Goal: Task Accomplishment & Management: Use online tool/utility

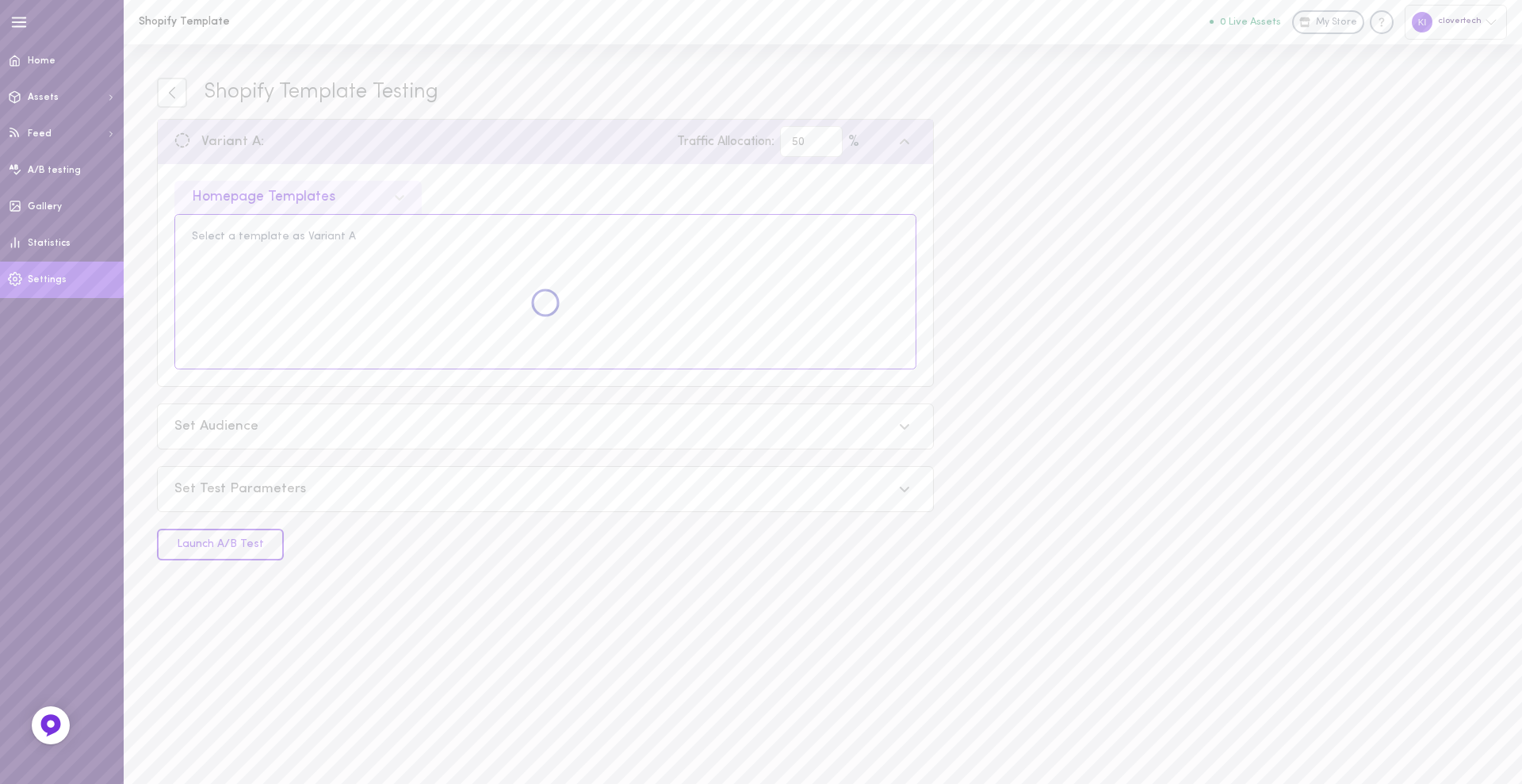
click at [48, 281] on span "Settings" at bounding box center [46, 279] width 39 height 9
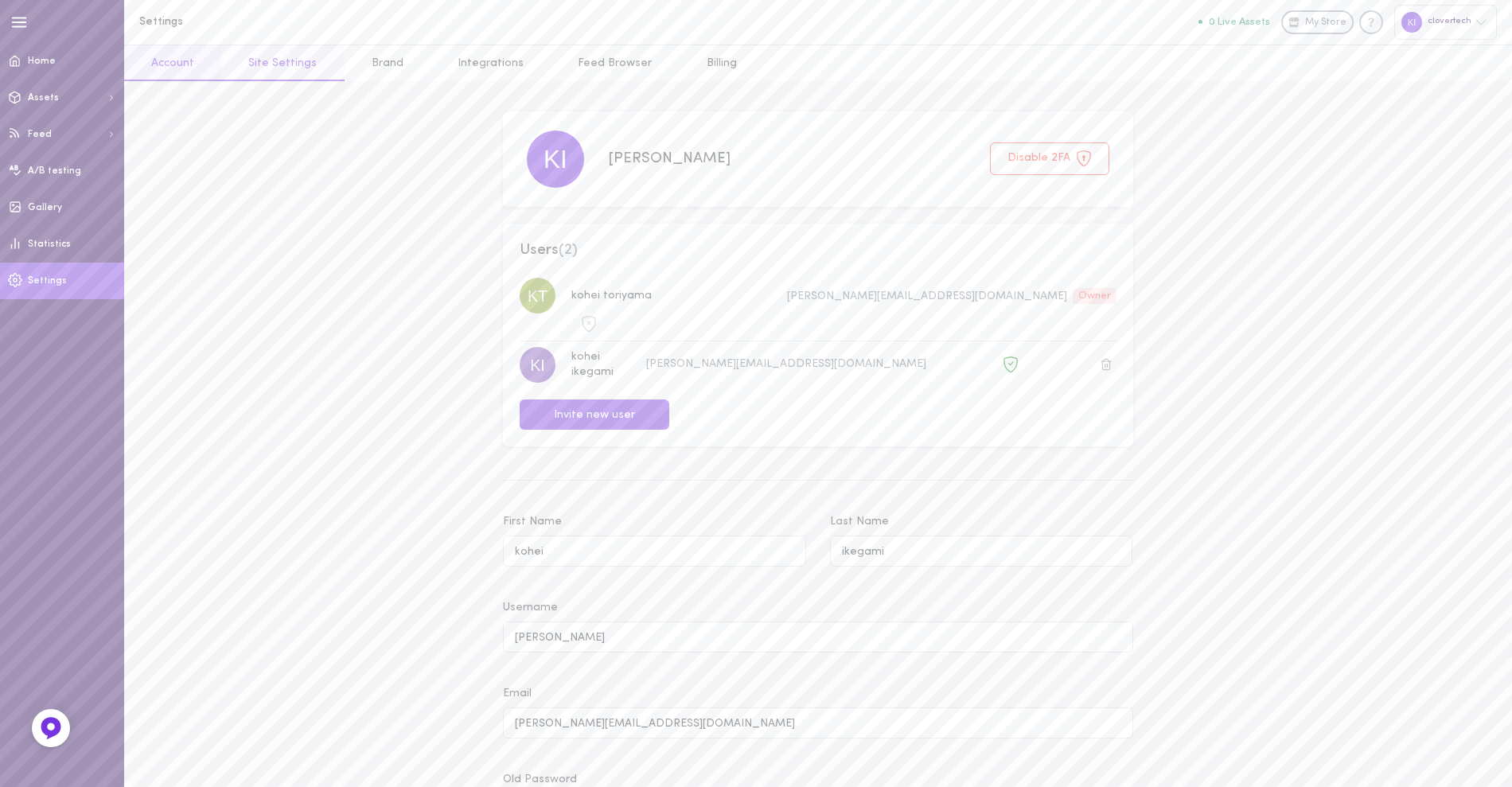
click at [281, 60] on link "Site Settings" at bounding box center [282, 64] width 123 height 36
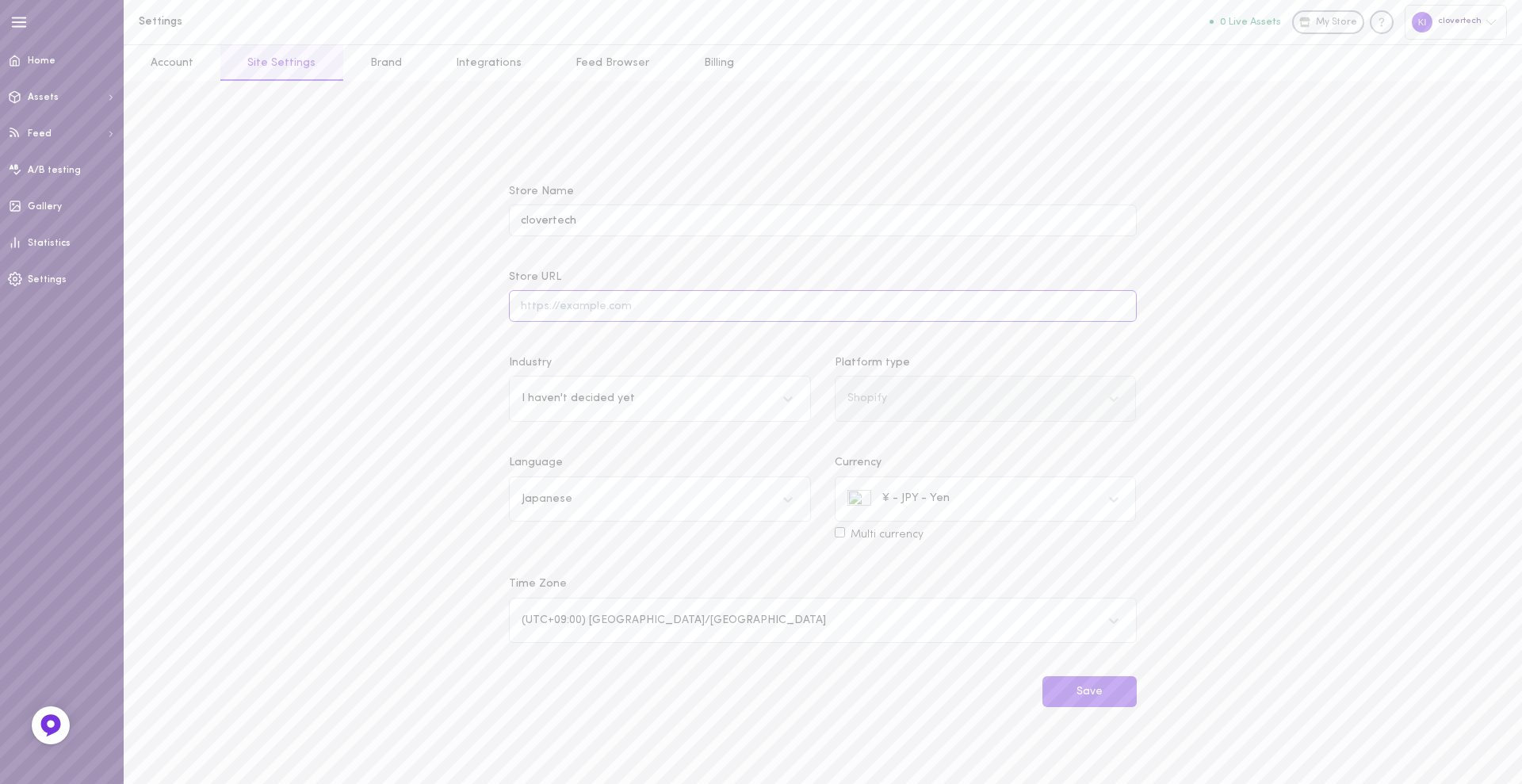
click at [618, 314] on input "Store URL" at bounding box center [822, 305] width 627 height 31
paste input "https://513fcf-2.myshopify.com/"
type input "https://513fcf-2.myshopify.com/"
click at [585, 401] on div "I haven't decided yet" at bounding box center [579, 399] width 114 height 11
click at [524, 401] on input "Industry option Beauty focused, 1 of 17. 17 results available. Use Up and Down …" at bounding box center [523, 399] width 2 height 12
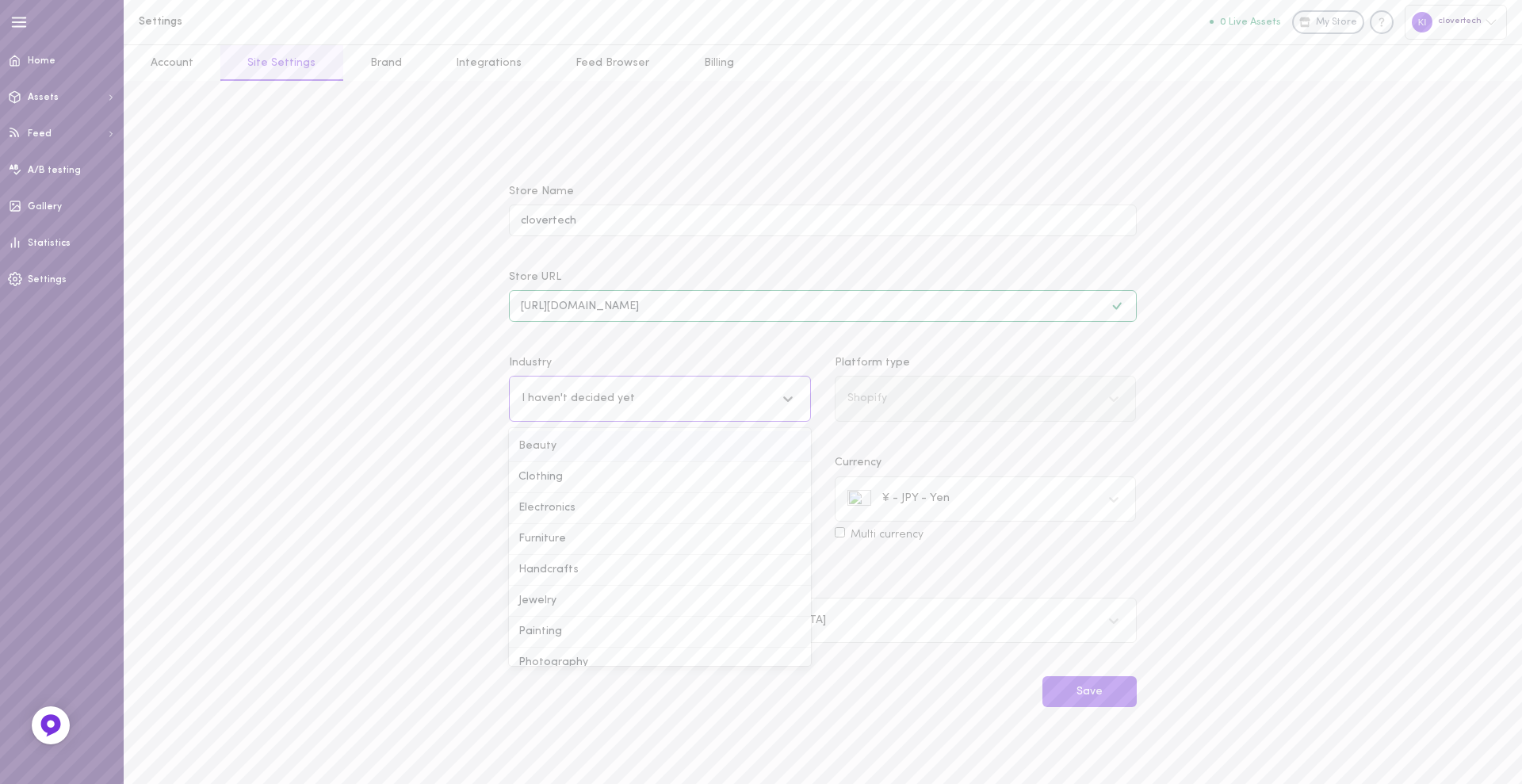
click at [552, 459] on div "Beauty" at bounding box center [659, 446] width 302 height 31
click at [524, 405] on input "Industry option Beauty focused, 1 of 17. 17 results available. Use Up and Down …" at bounding box center [523, 399] width 2 height 12
click at [1073, 694] on button "Save" at bounding box center [1090, 691] width 95 height 31
click at [487, 71] on link "Integrations" at bounding box center [489, 63] width 119 height 36
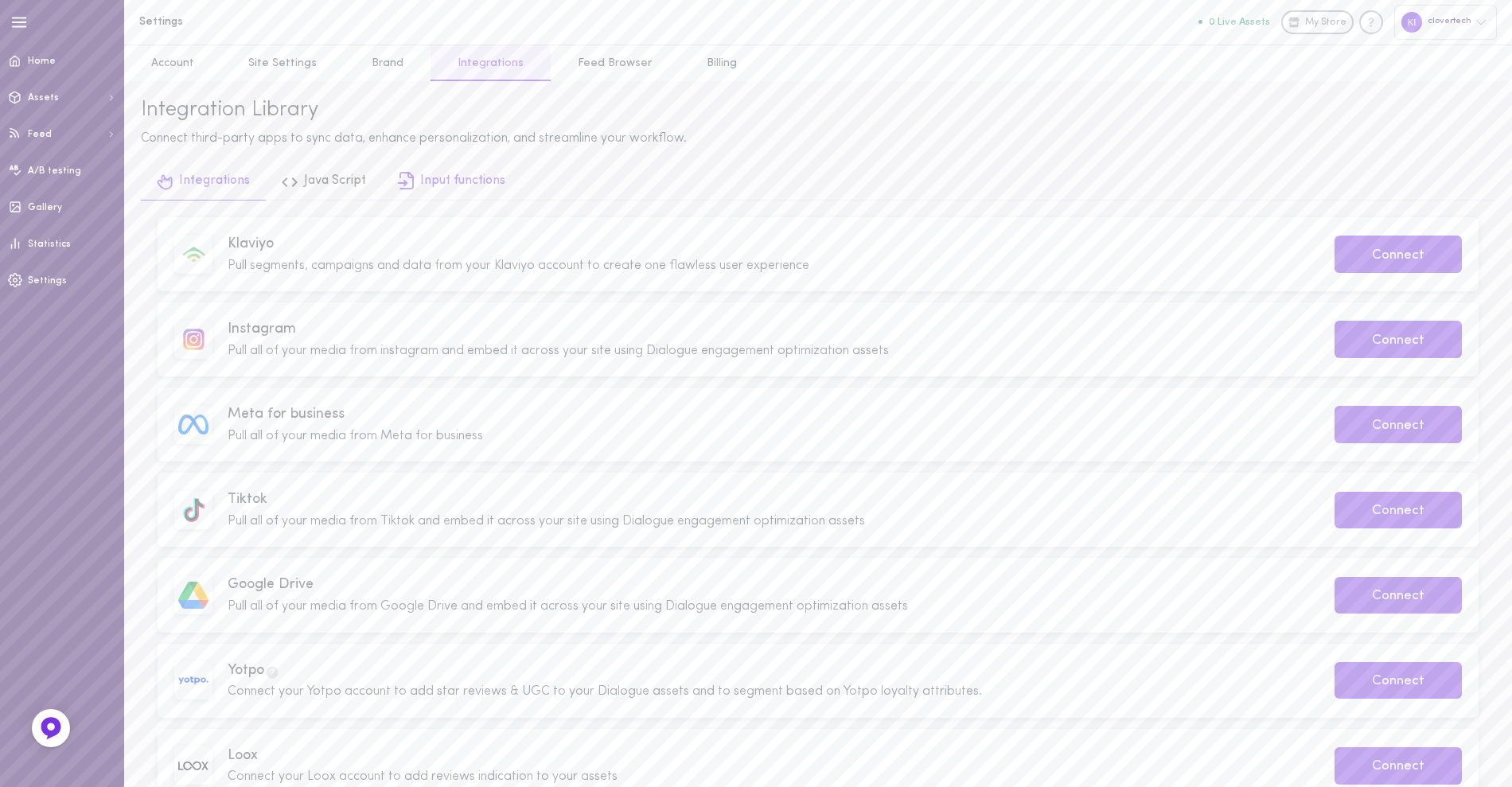
click at [495, 174] on link "Input functions" at bounding box center [451, 182] width 140 height 36
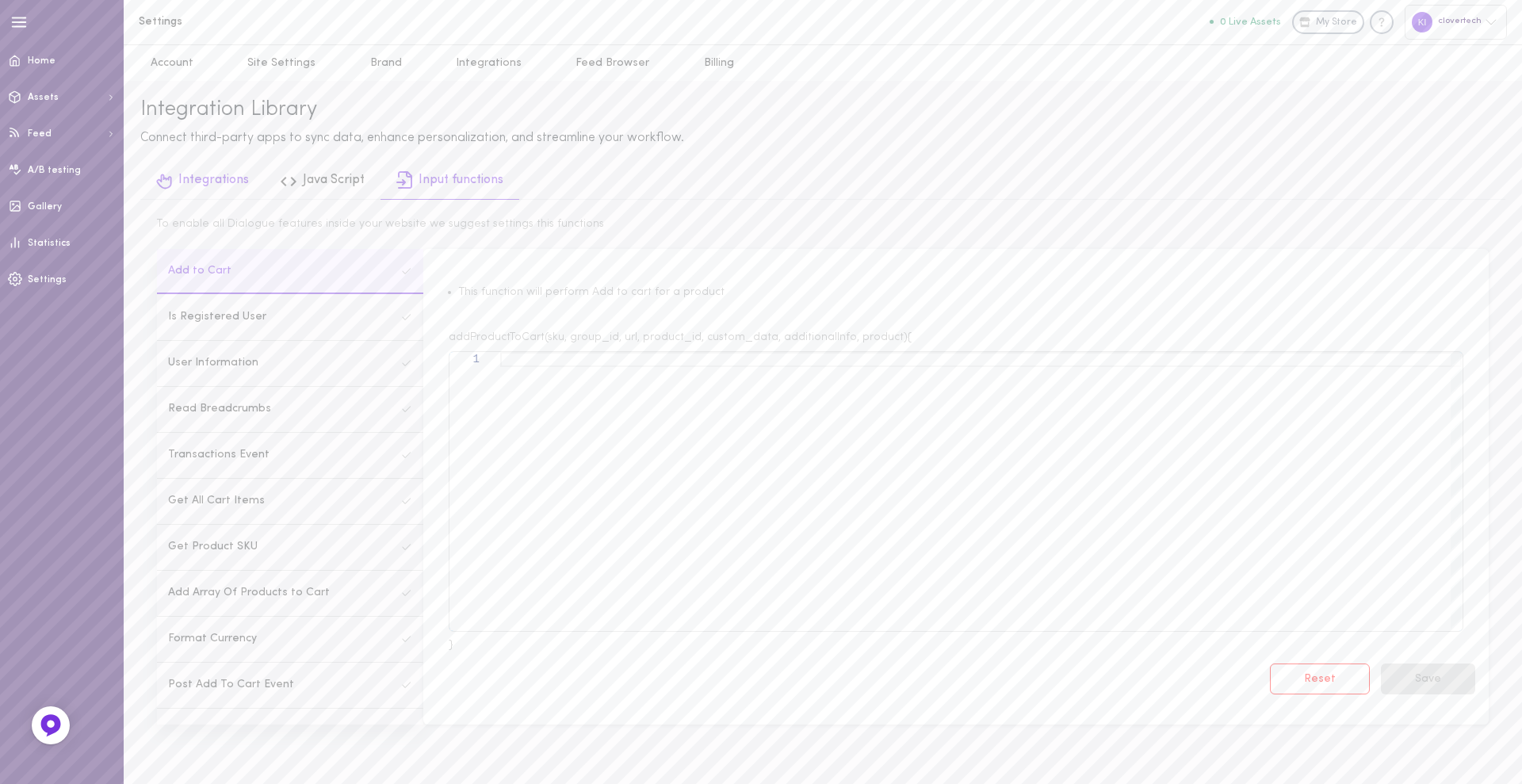
click at [218, 200] on link "Integrations" at bounding box center [202, 182] width 124 height 36
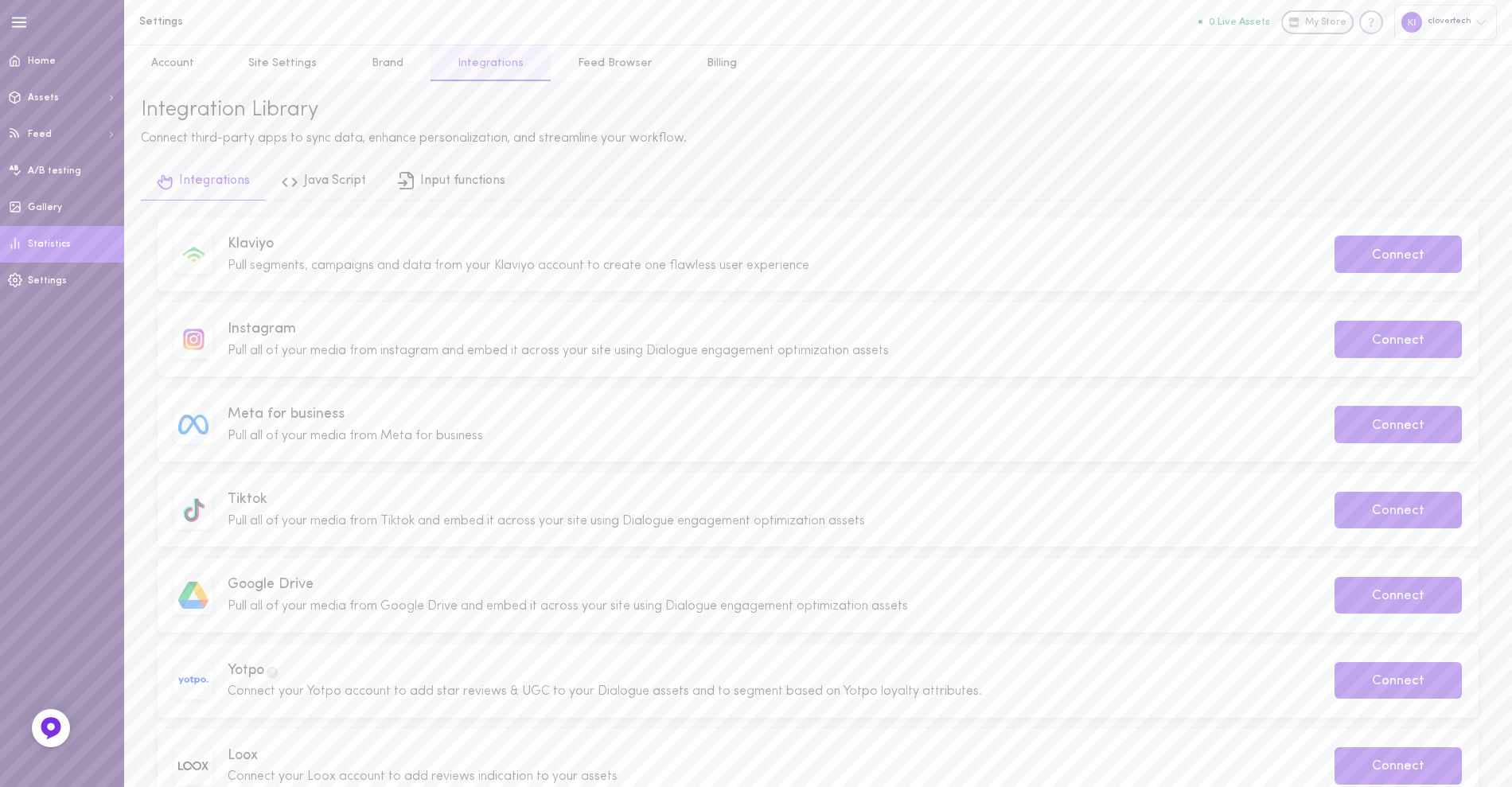
click at [57, 241] on span "Statistics" at bounding box center [48, 244] width 43 height 10
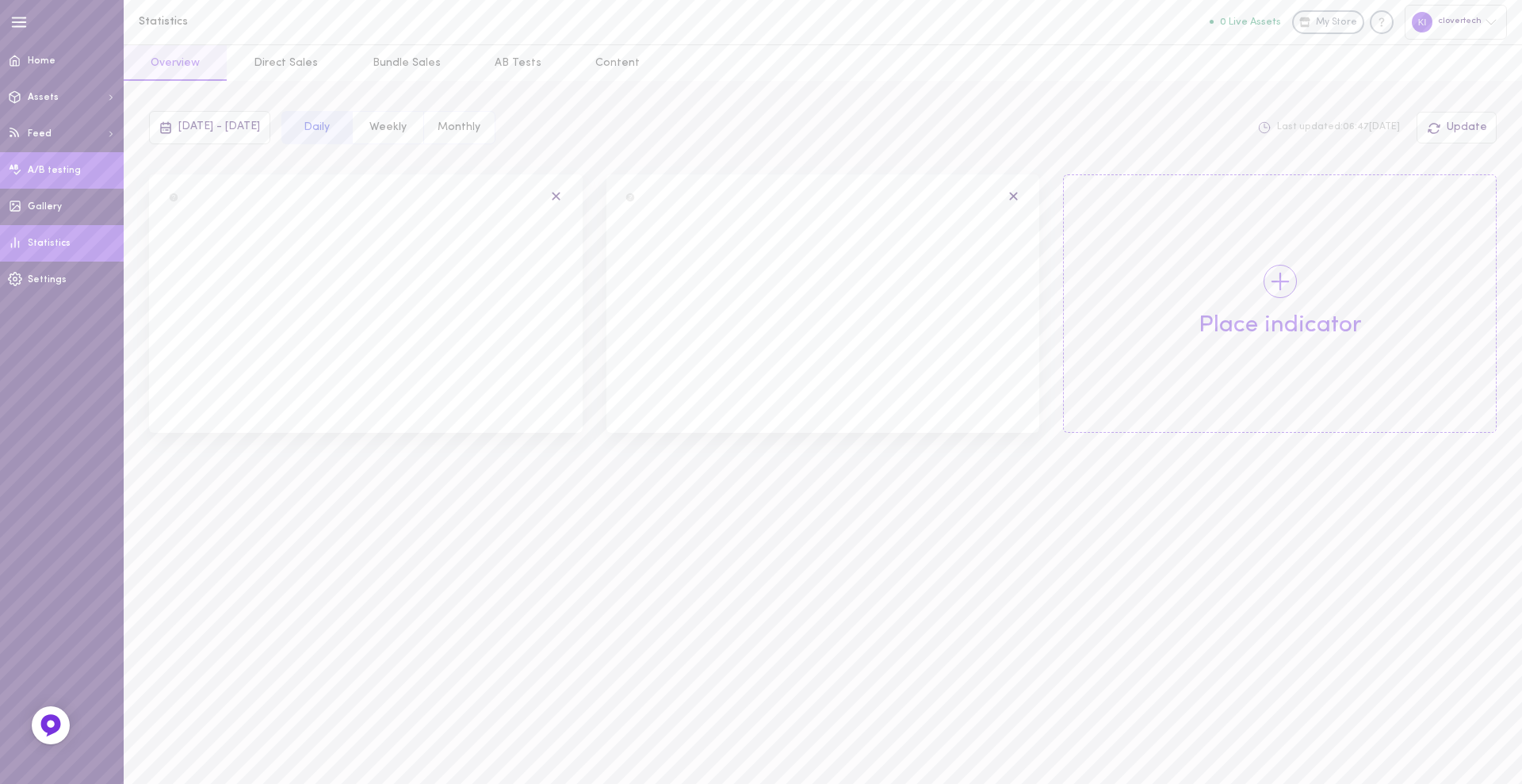
click at [57, 173] on span "A/B testing" at bounding box center [54, 170] width 53 height 9
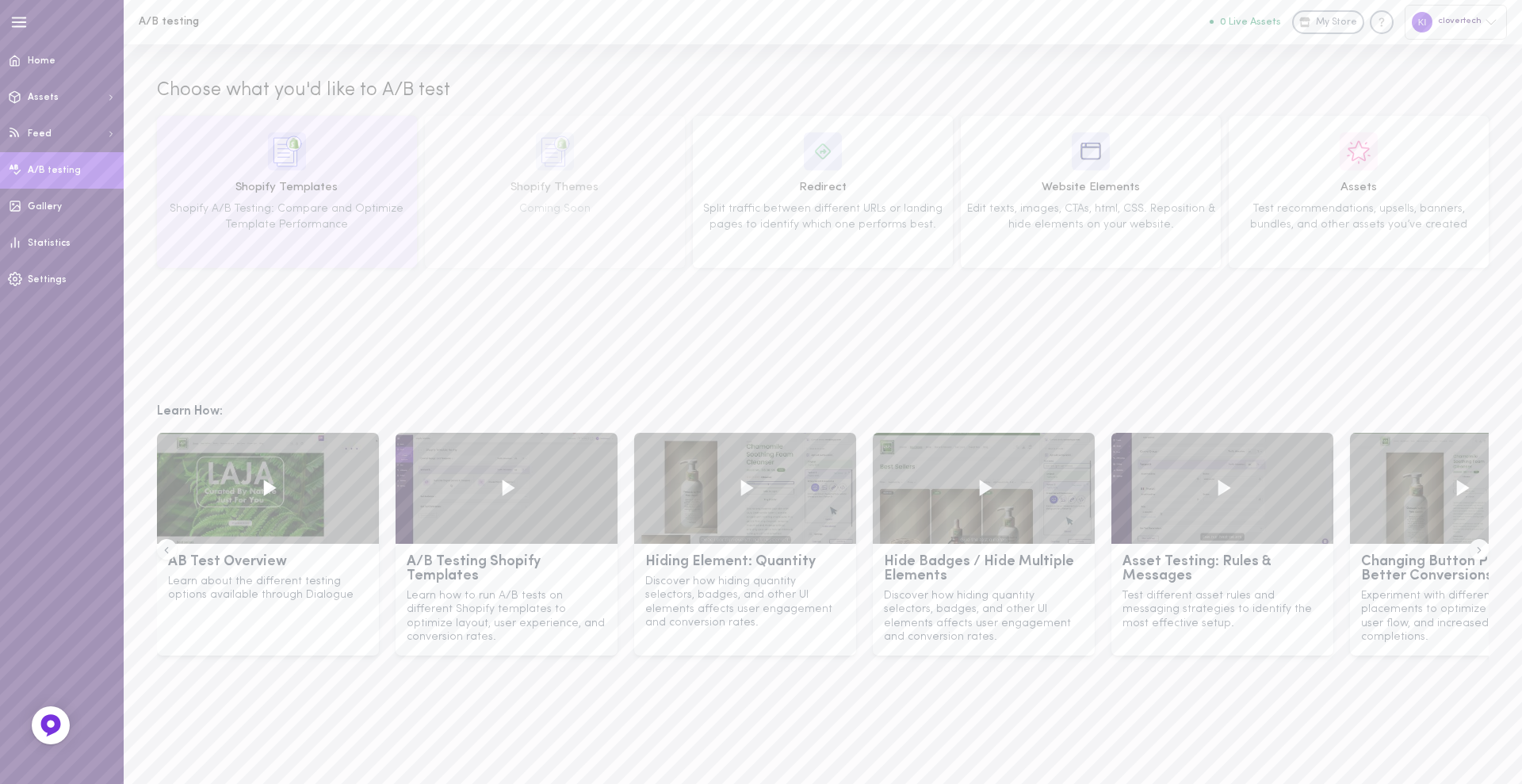
click at [247, 175] on div "Shopify Templates Shopify A/B Testing: Compare and Optimize Template Performance" at bounding box center [287, 192] width 249 height 119
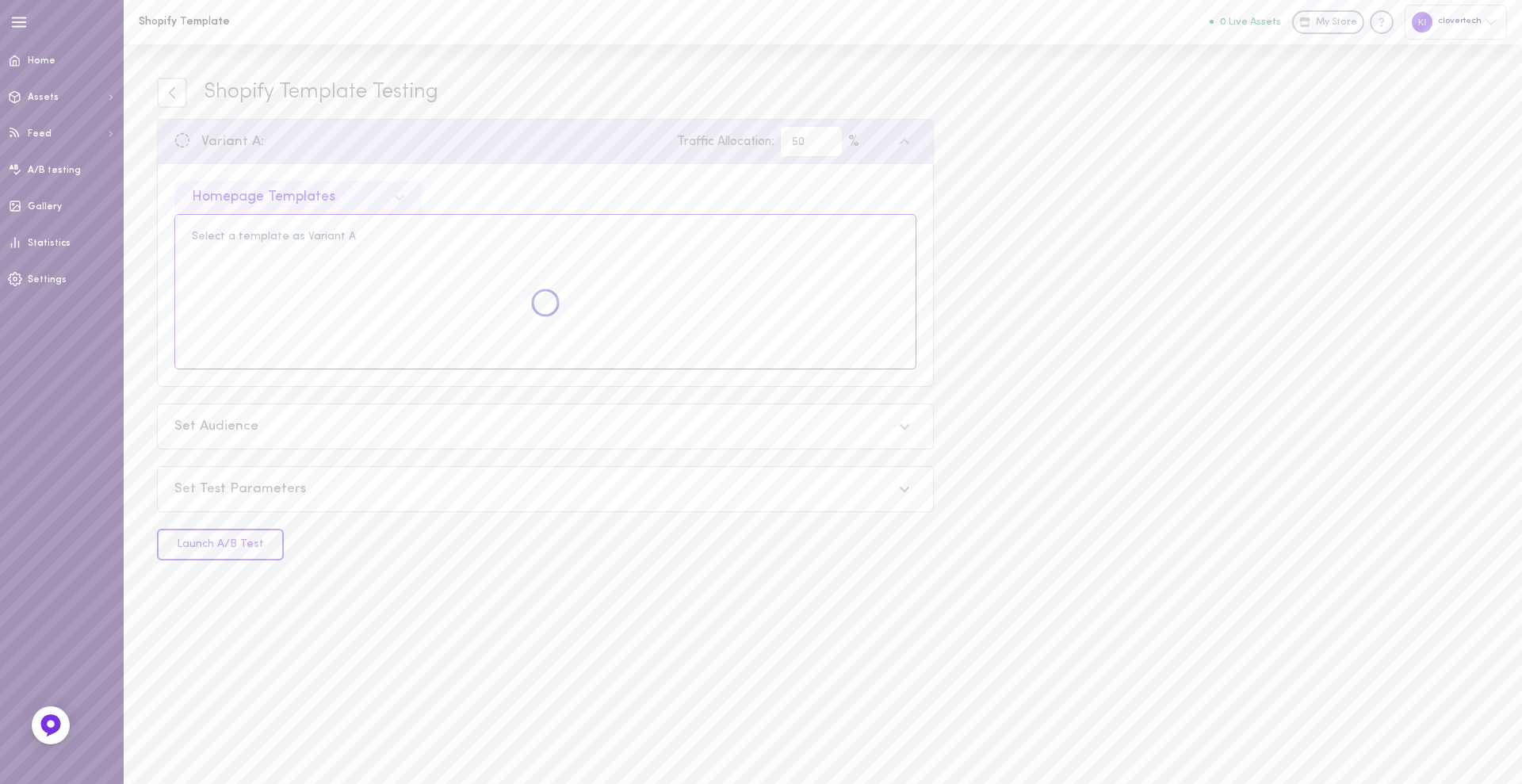
click at [298, 190] on div "Homepage Templates" at bounding box center [264, 197] width 144 height 14
click at [278, 266] on div "Product Page Templates" at bounding box center [297, 270] width 247 height 31
click at [521, 172] on div "Product Page Templates Select a template as Variant A" at bounding box center [546, 275] width 776 height 222
click at [182, 140] on icon at bounding box center [182, 140] width 16 height 16
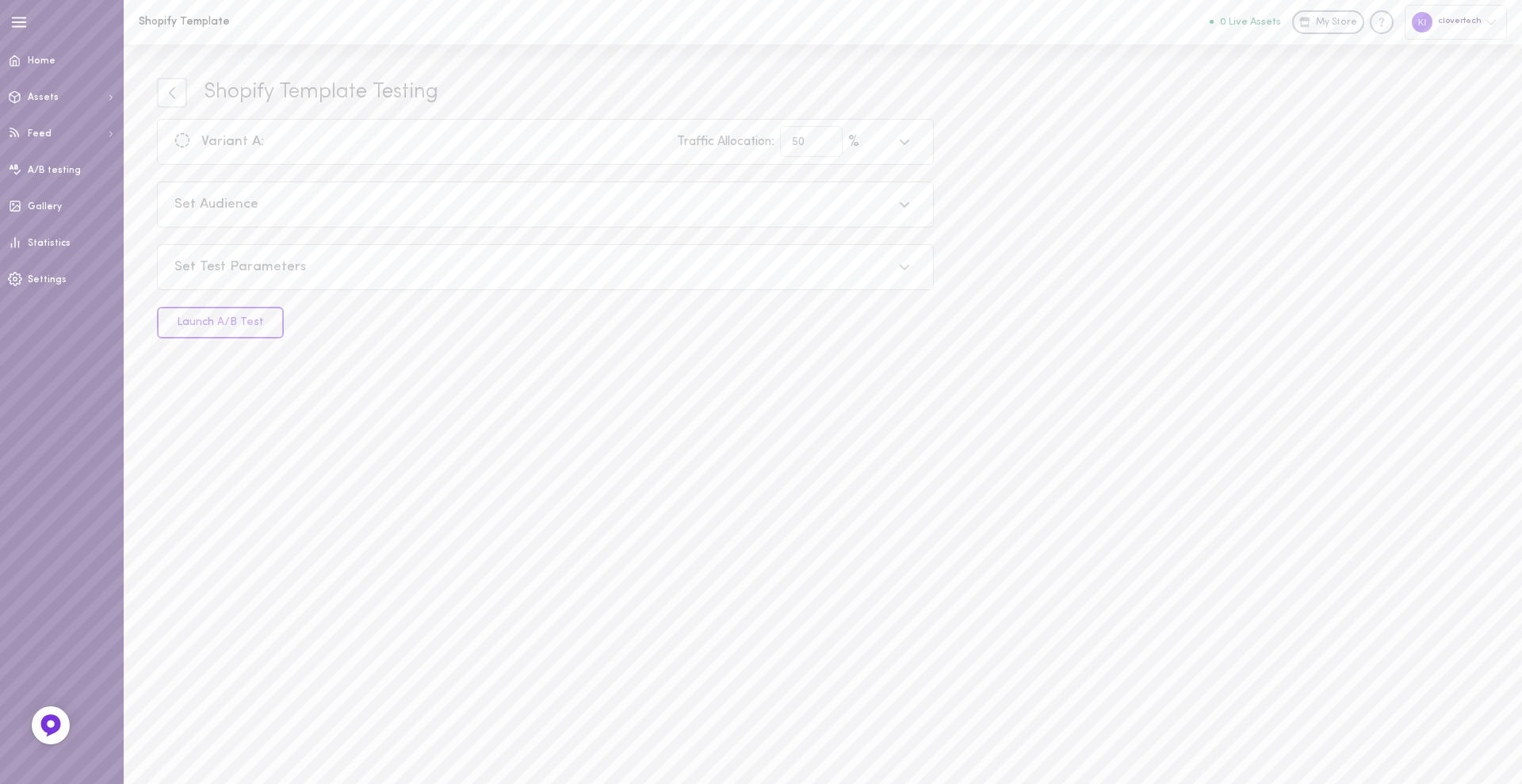
click at [178, 142] on icon at bounding box center [182, 140] width 16 height 16
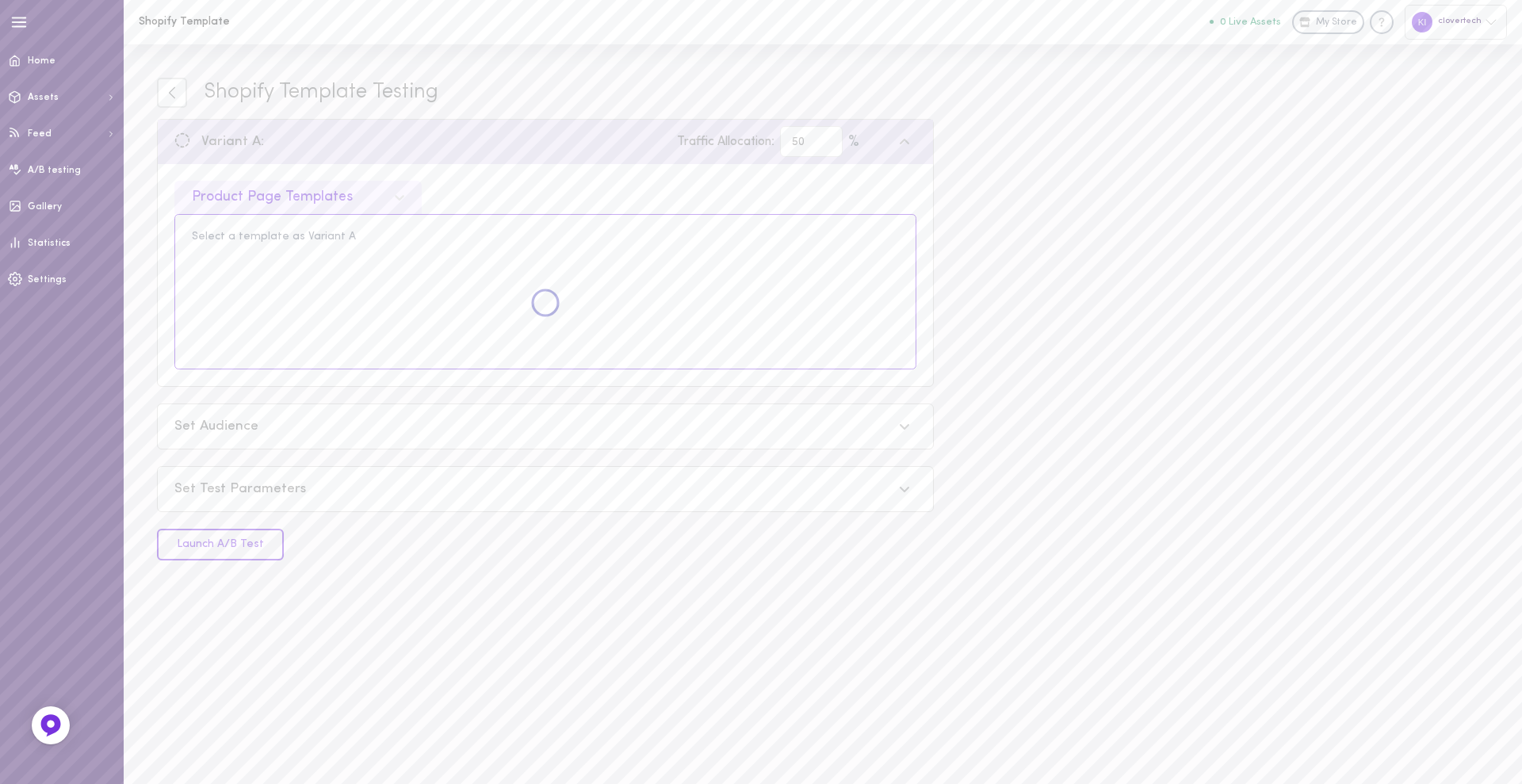
click at [278, 90] on div "Shopify Template Testing" at bounding box center [321, 93] width 235 height 26
click at [56, 275] on span "Settings" at bounding box center [46, 279] width 39 height 9
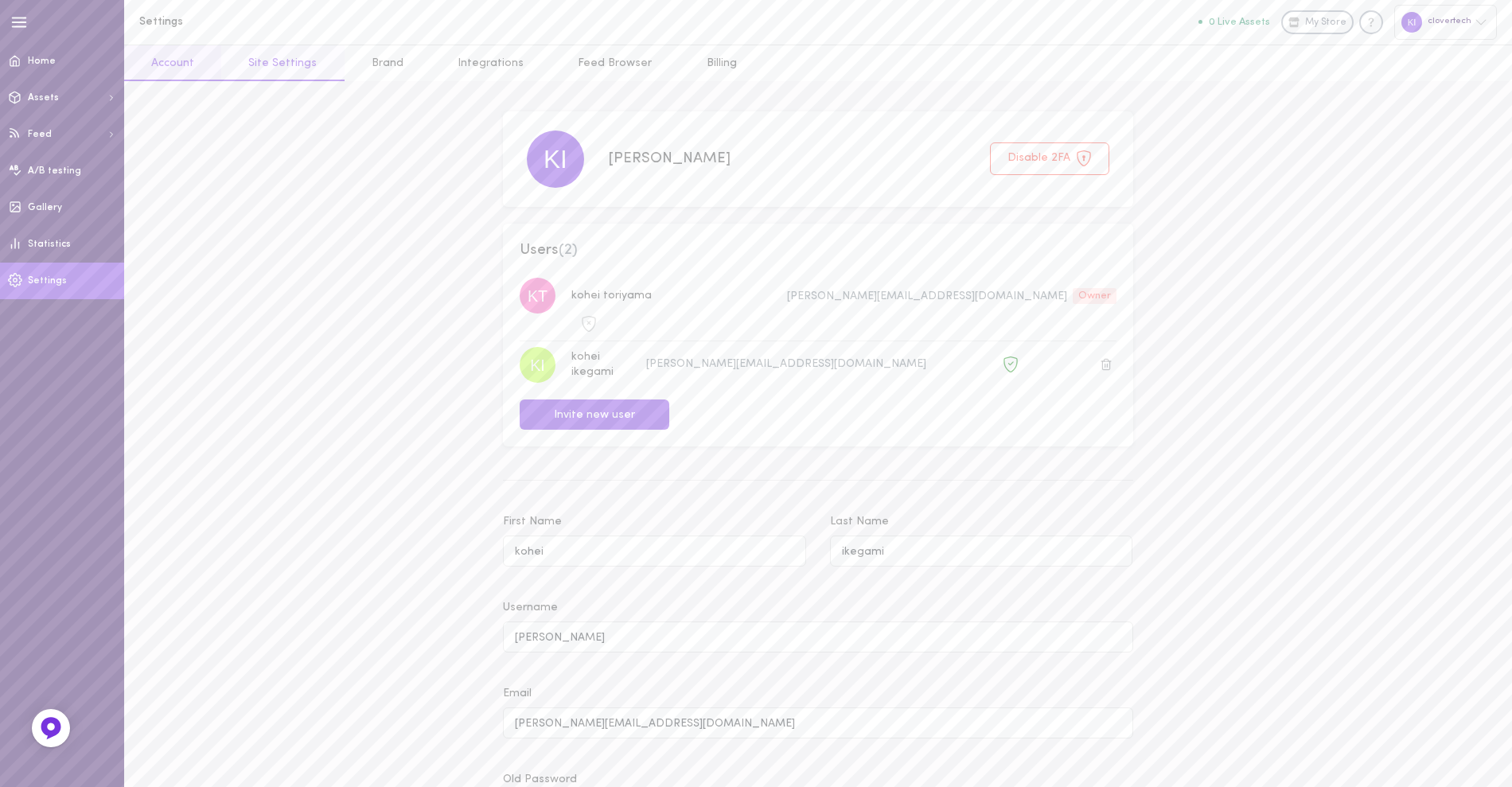
click at [291, 64] on link "Site Settings" at bounding box center [282, 64] width 123 height 36
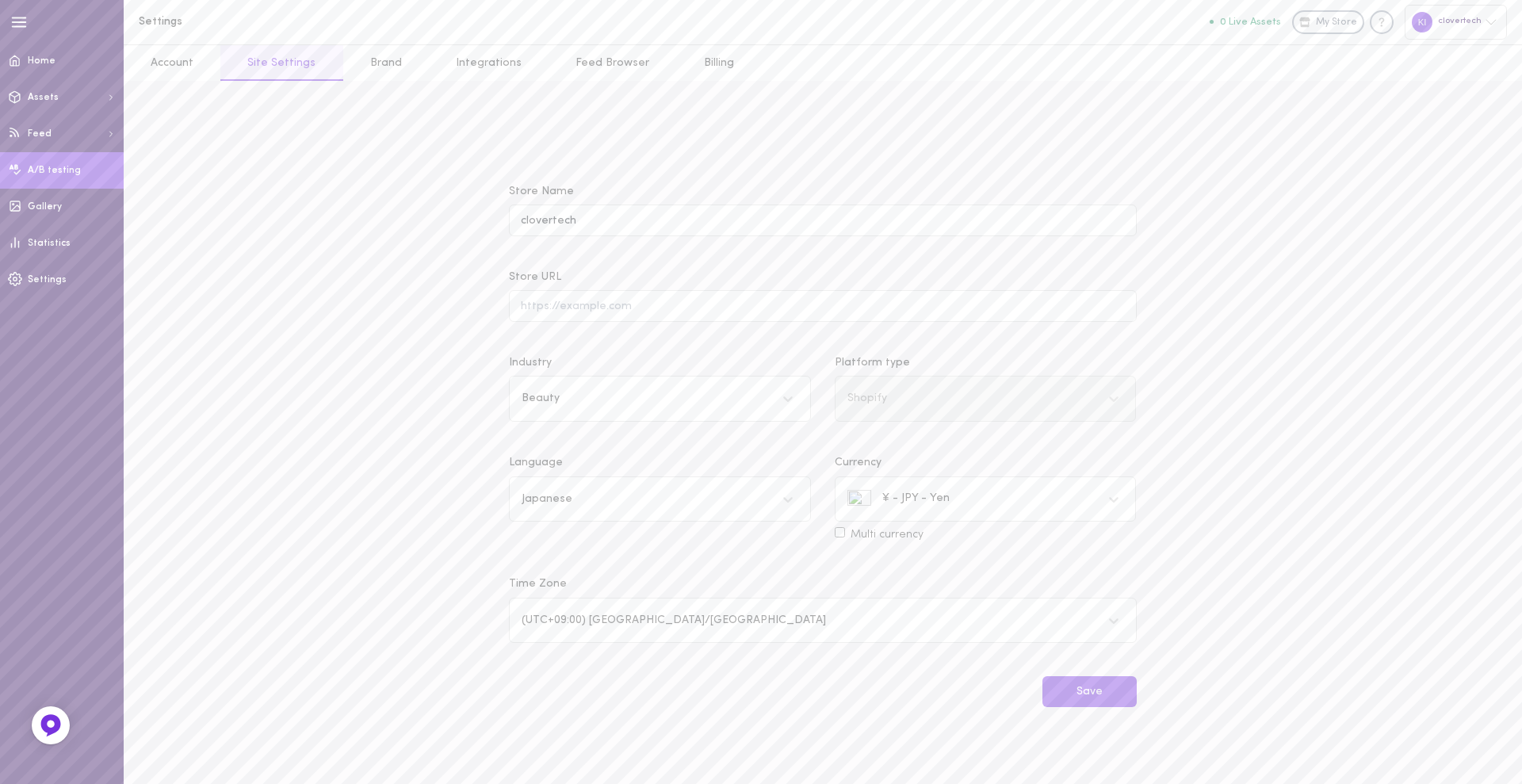
click at [76, 178] on link "A/B testing" at bounding box center [62, 170] width 124 height 37
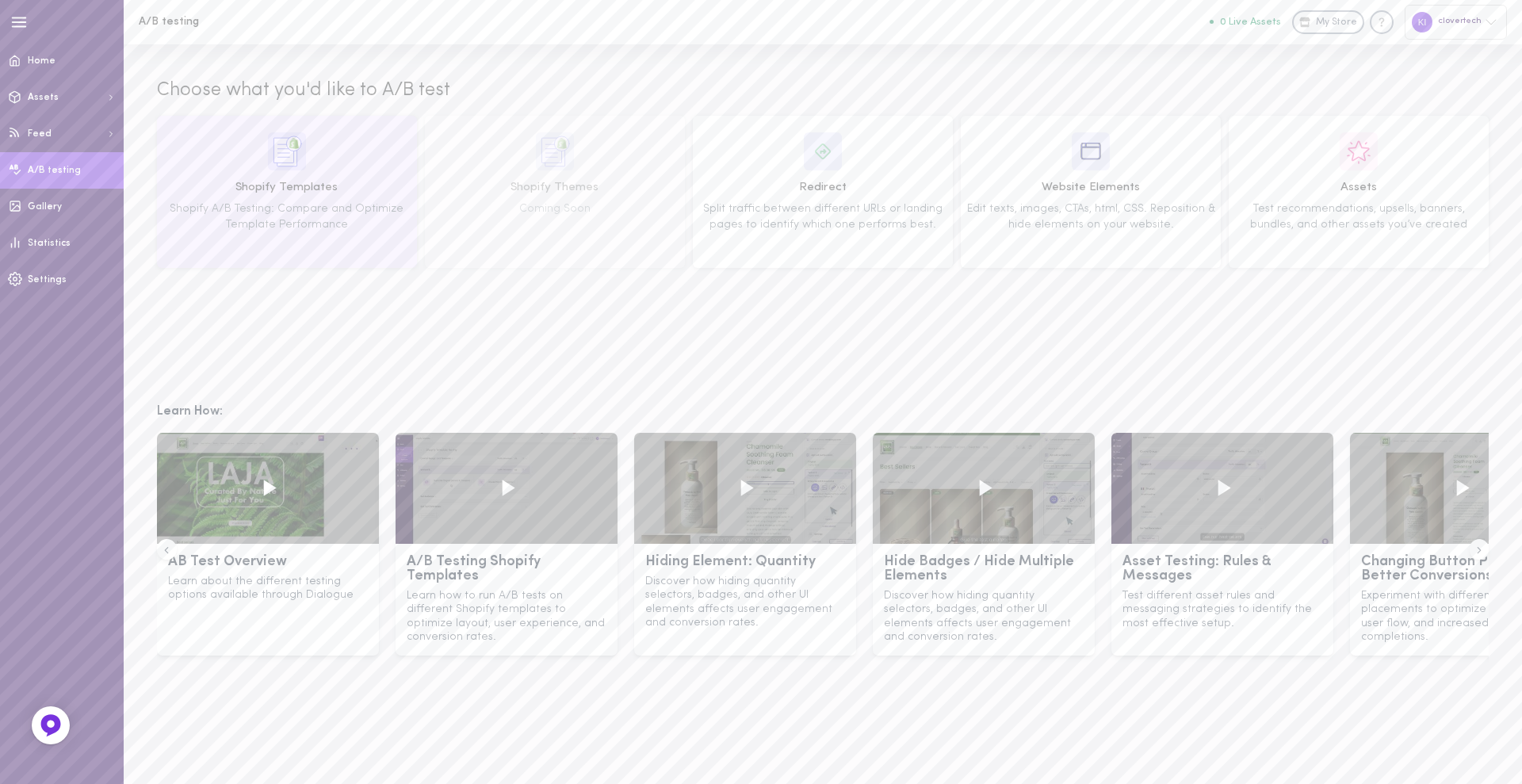
click at [275, 179] on span "Shopify Templates" at bounding box center [287, 187] width 249 height 17
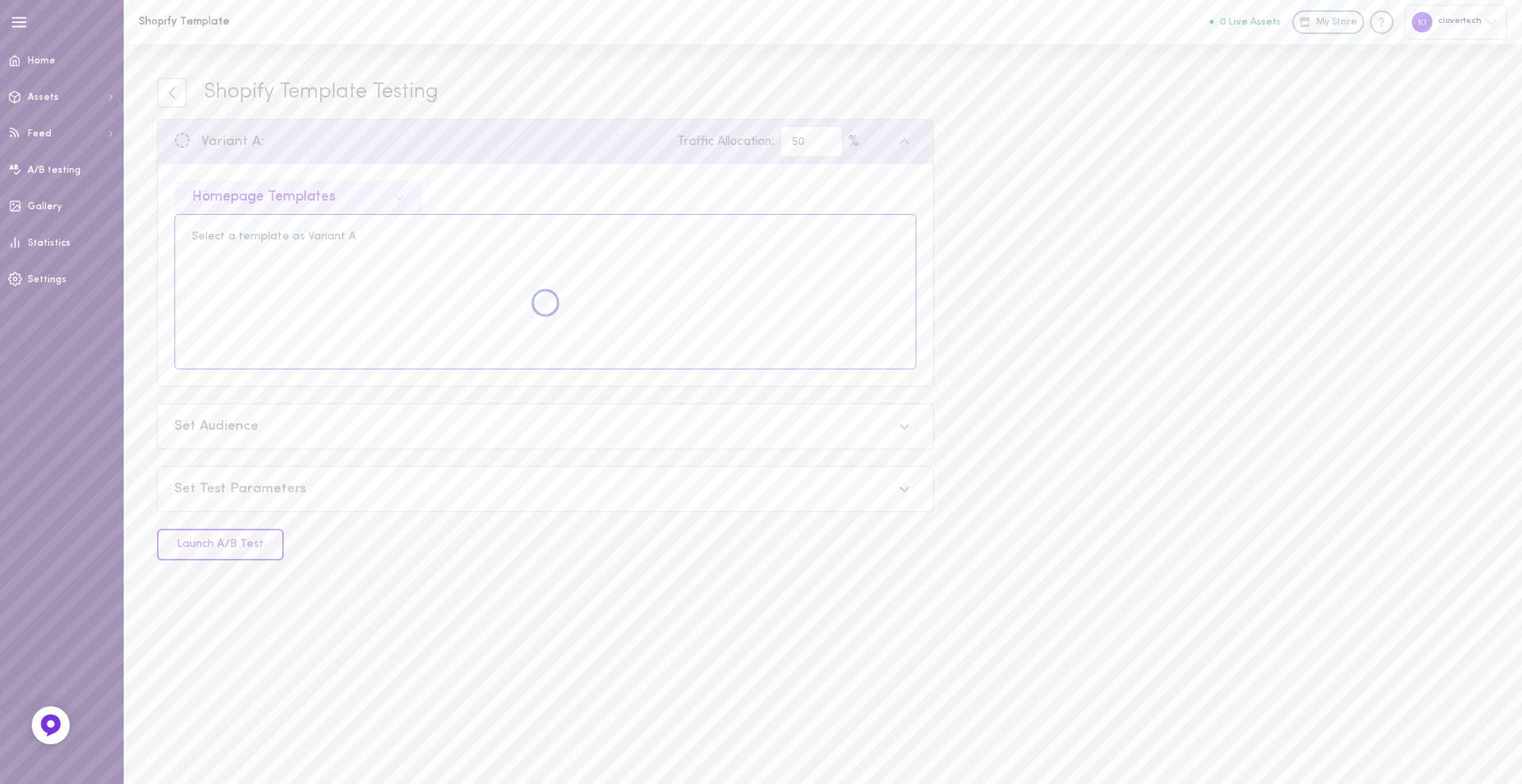
click at [322, 269] on div at bounding box center [546, 303] width 718 height 98
click at [312, 236] on div "Select a template as Variant A" at bounding box center [546, 237] width 707 height 11
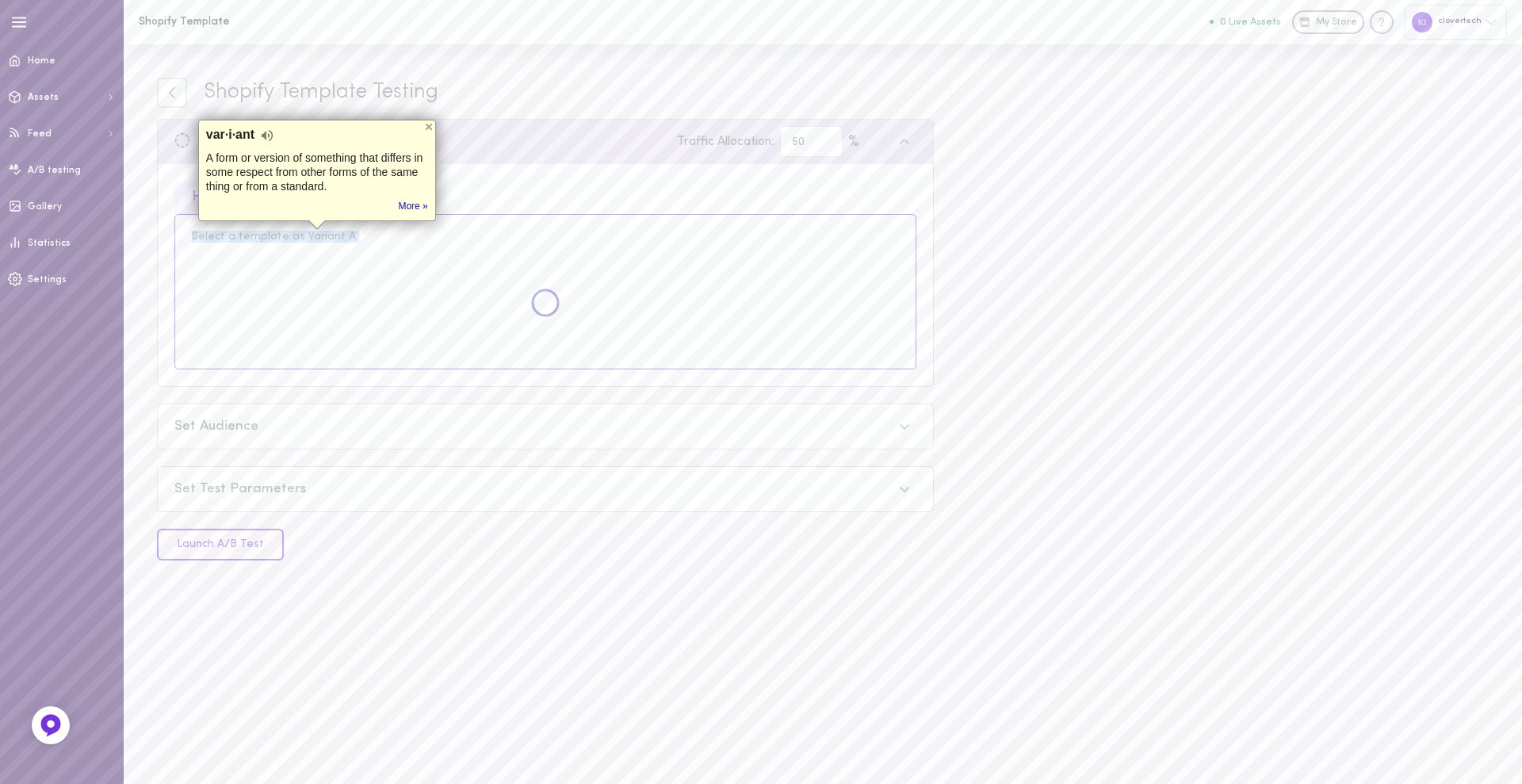
click at [312, 236] on div "Select a template as Variant A" at bounding box center [546, 237] width 707 height 11
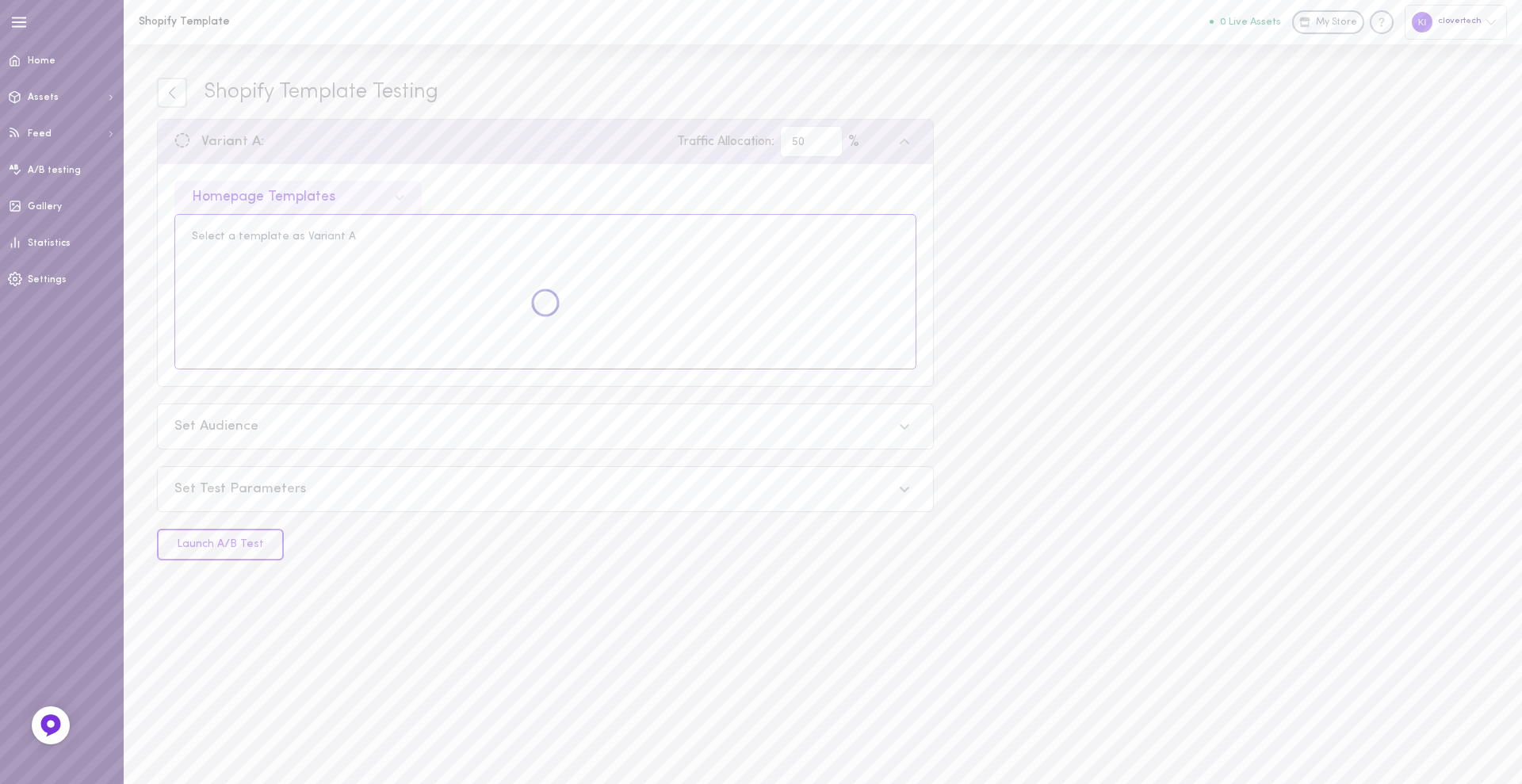
click at [510, 187] on div "Homepage Templates" at bounding box center [546, 197] width 743 height 33
click at [42, 734] on img at bounding box center [51, 726] width 27 height 27
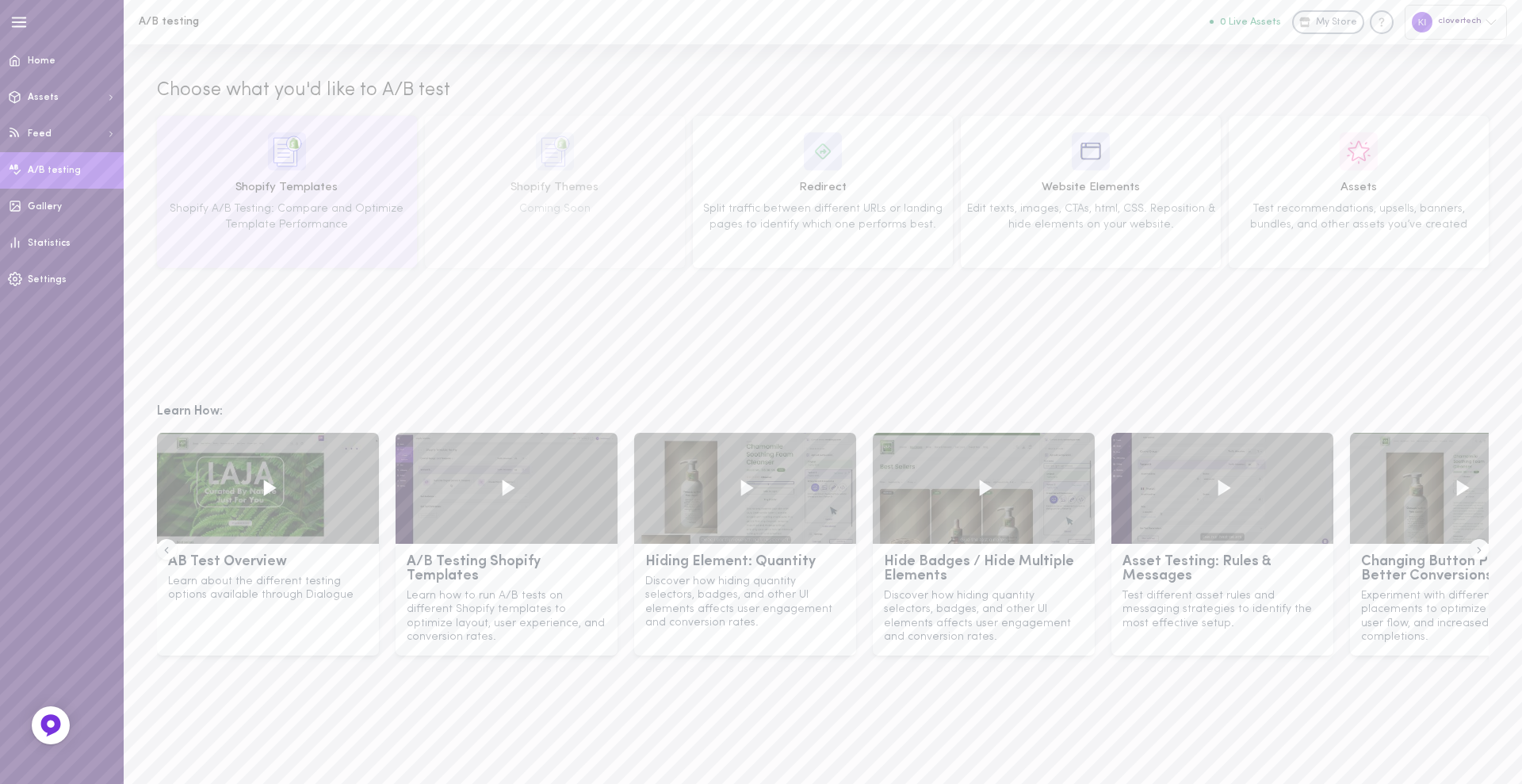
click at [295, 147] on img at bounding box center [287, 151] width 38 height 38
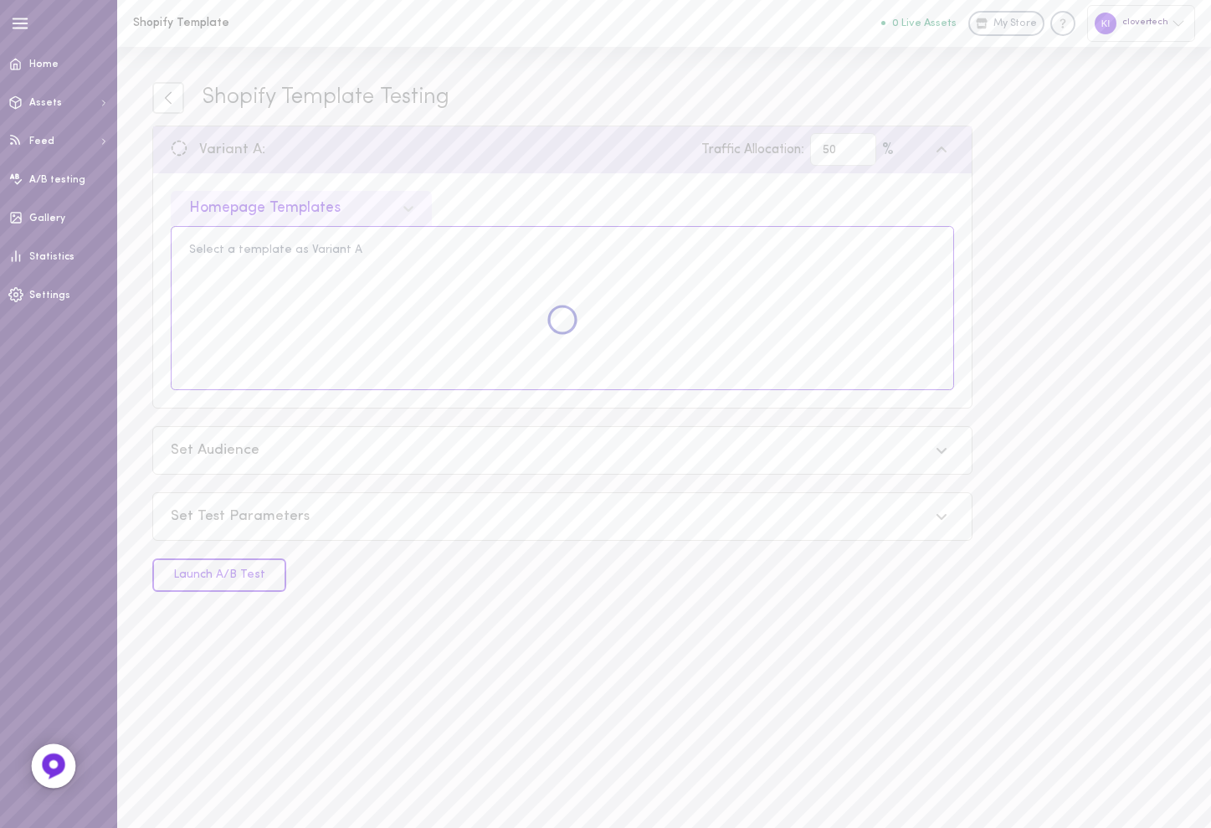
click at [49, 765] on icon at bounding box center [53, 765] width 13 height 13
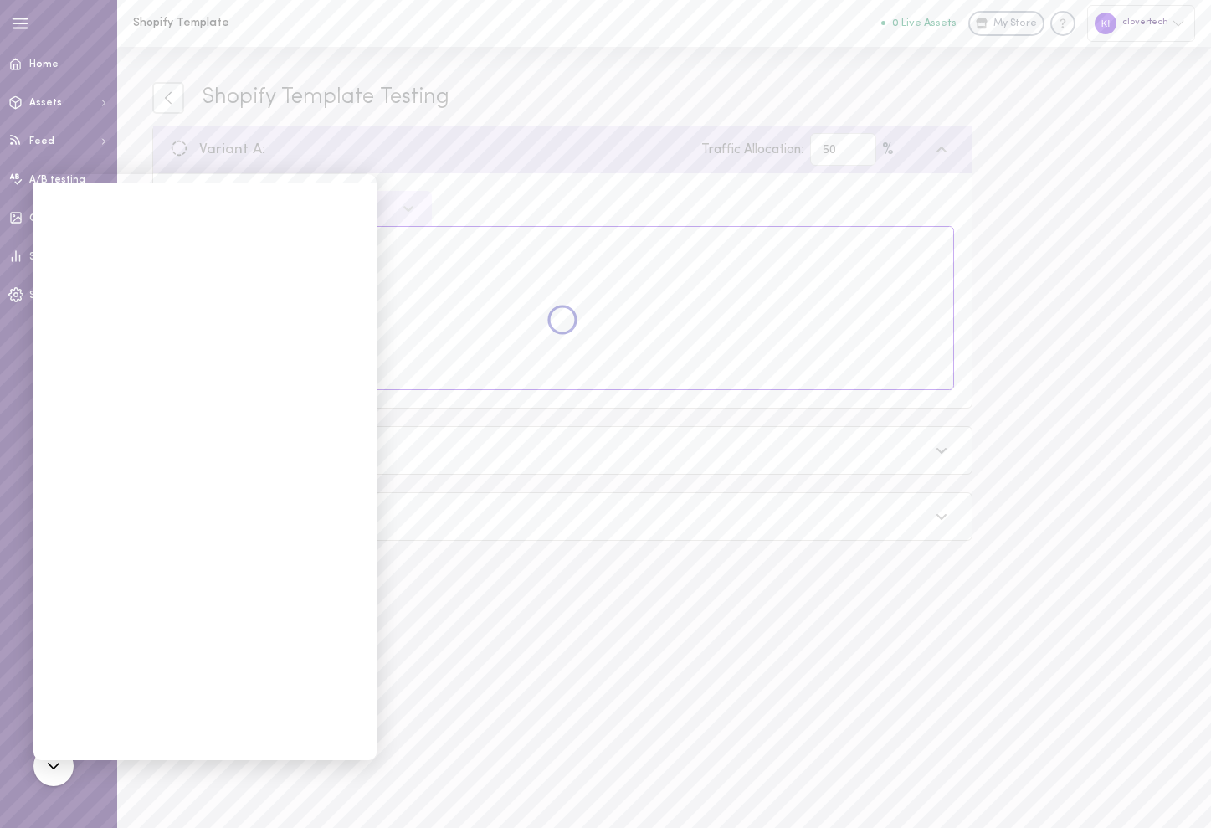
click at [1109, 20] on div at bounding box center [1106, 24] width 22 height 22
click at [1066, 348] on link "Settings" at bounding box center [1102, 345] width 183 height 31
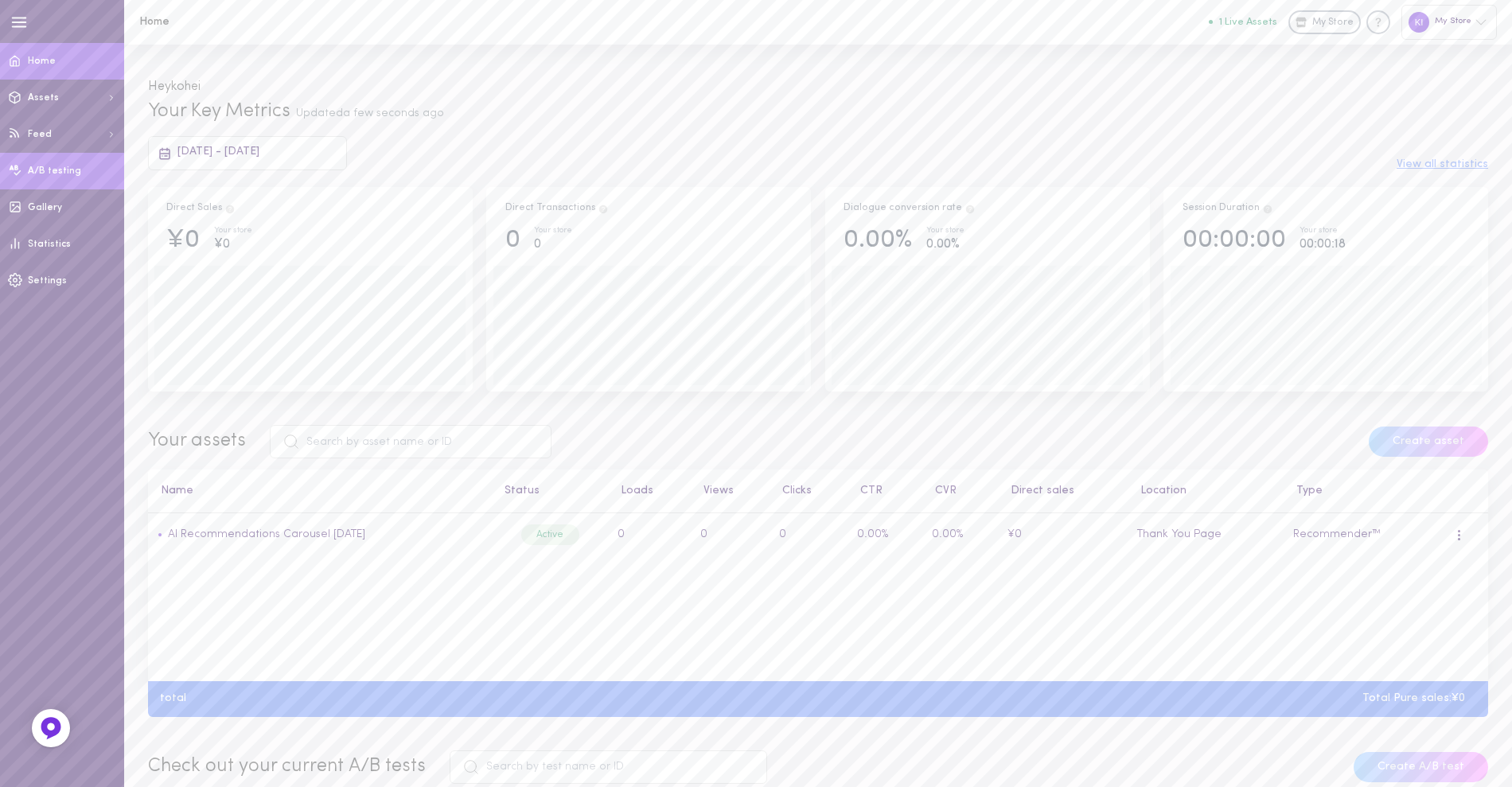
click at [60, 168] on span "A/B testing" at bounding box center [54, 171] width 53 height 10
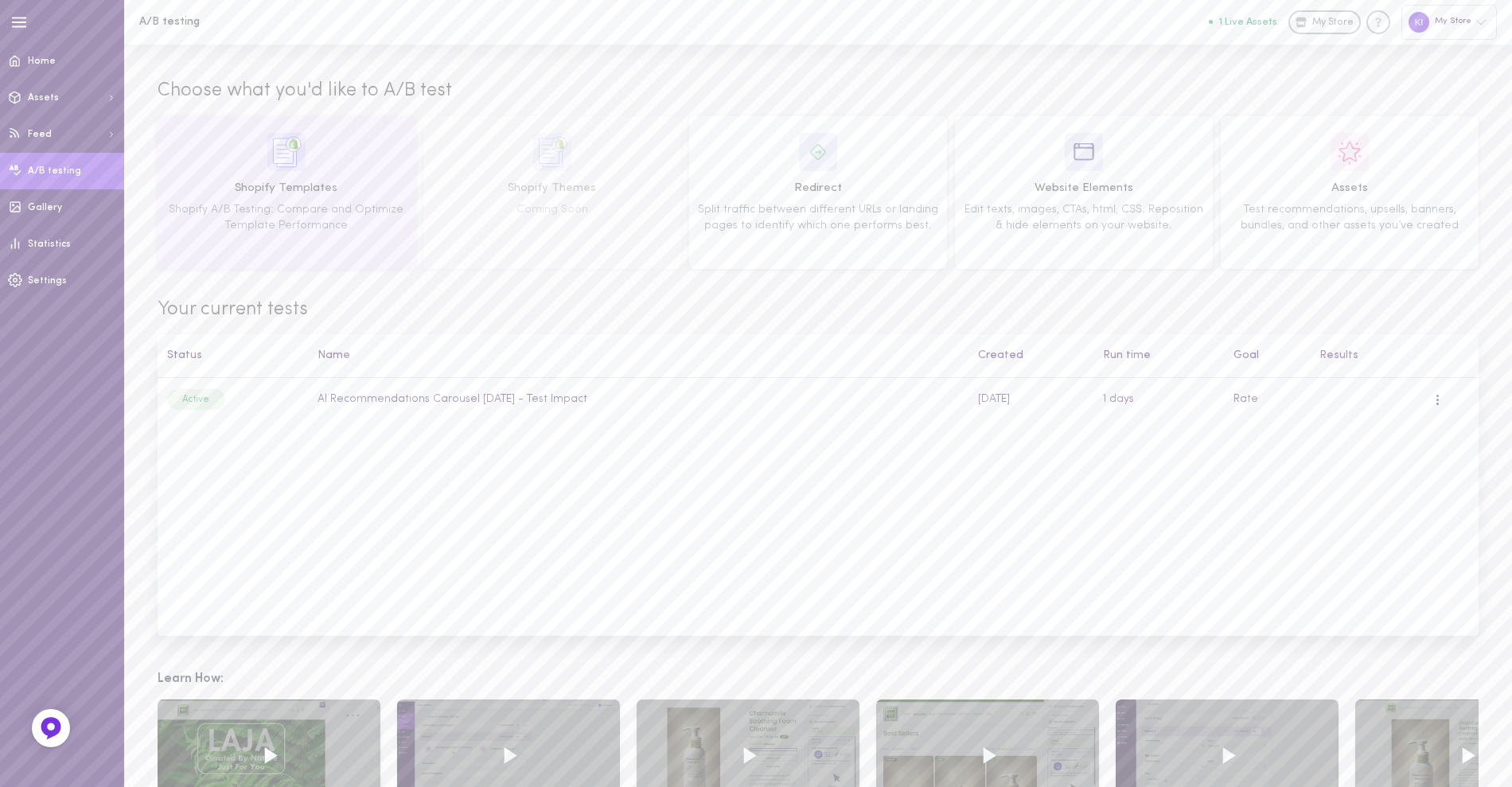
click at [313, 169] on div "Shopify Templates Shopify A/B Testing: Compare and Optimize Template Performance" at bounding box center [287, 193] width 247 height 120
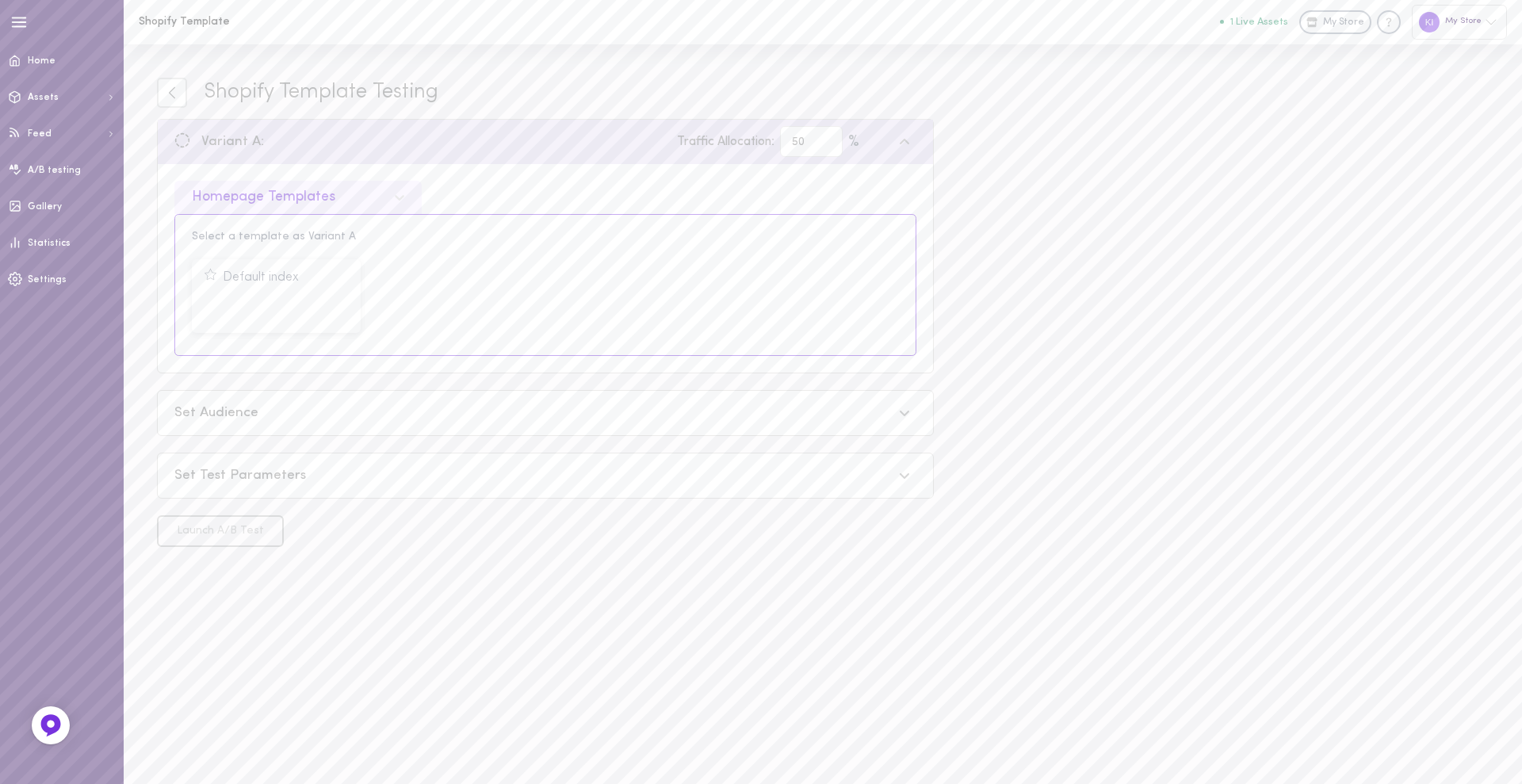
click at [331, 195] on div "Homepage Templates" at bounding box center [264, 197] width 144 height 14
click at [298, 277] on div "Product Page Templates" at bounding box center [297, 270] width 247 height 31
click at [296, 307] on button "Select Template" at bounding box center [276, 305] width 145 height 31
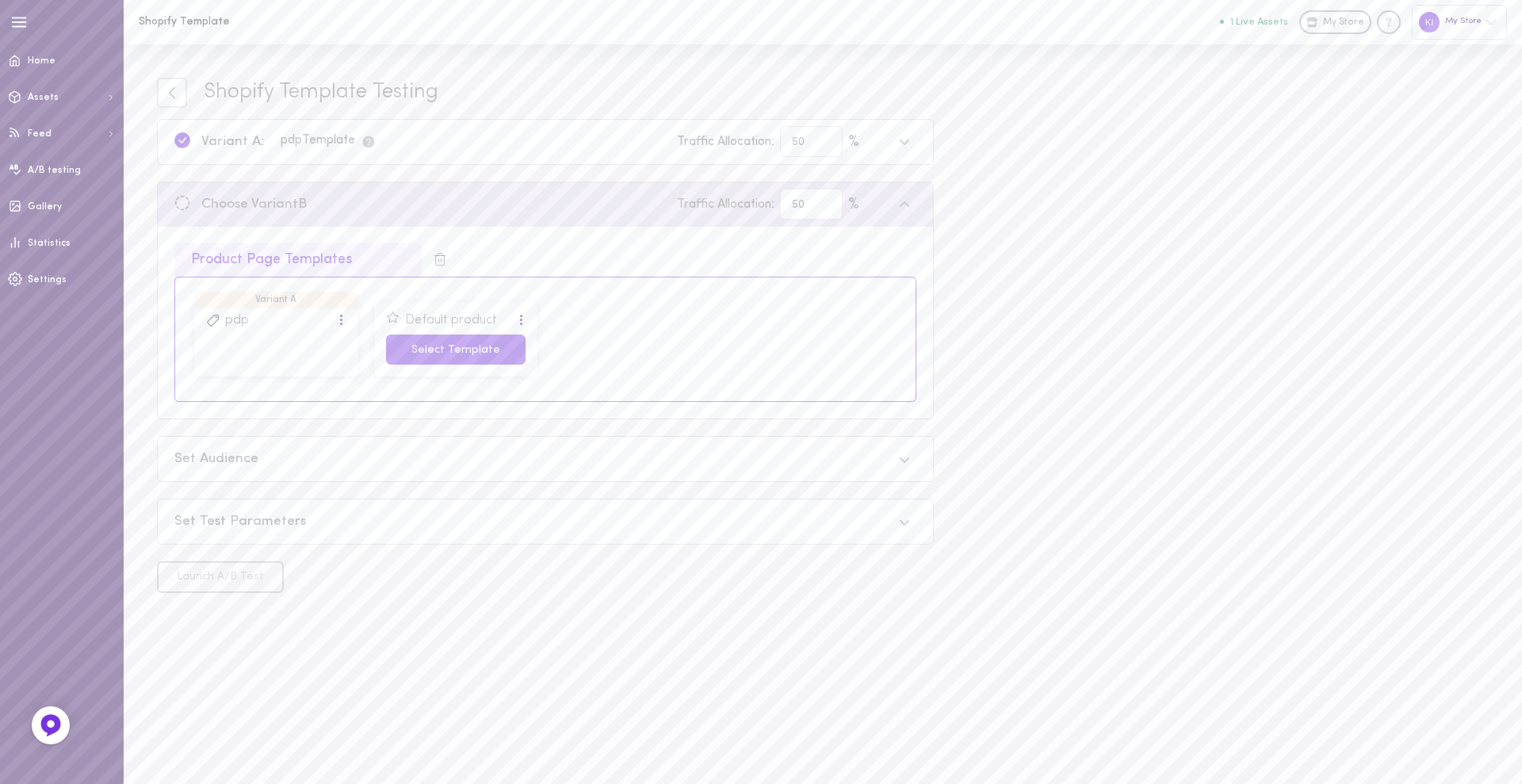
click at [419, 350] on button "Select Template" at bounding box center [457, 349] width 140 height 31
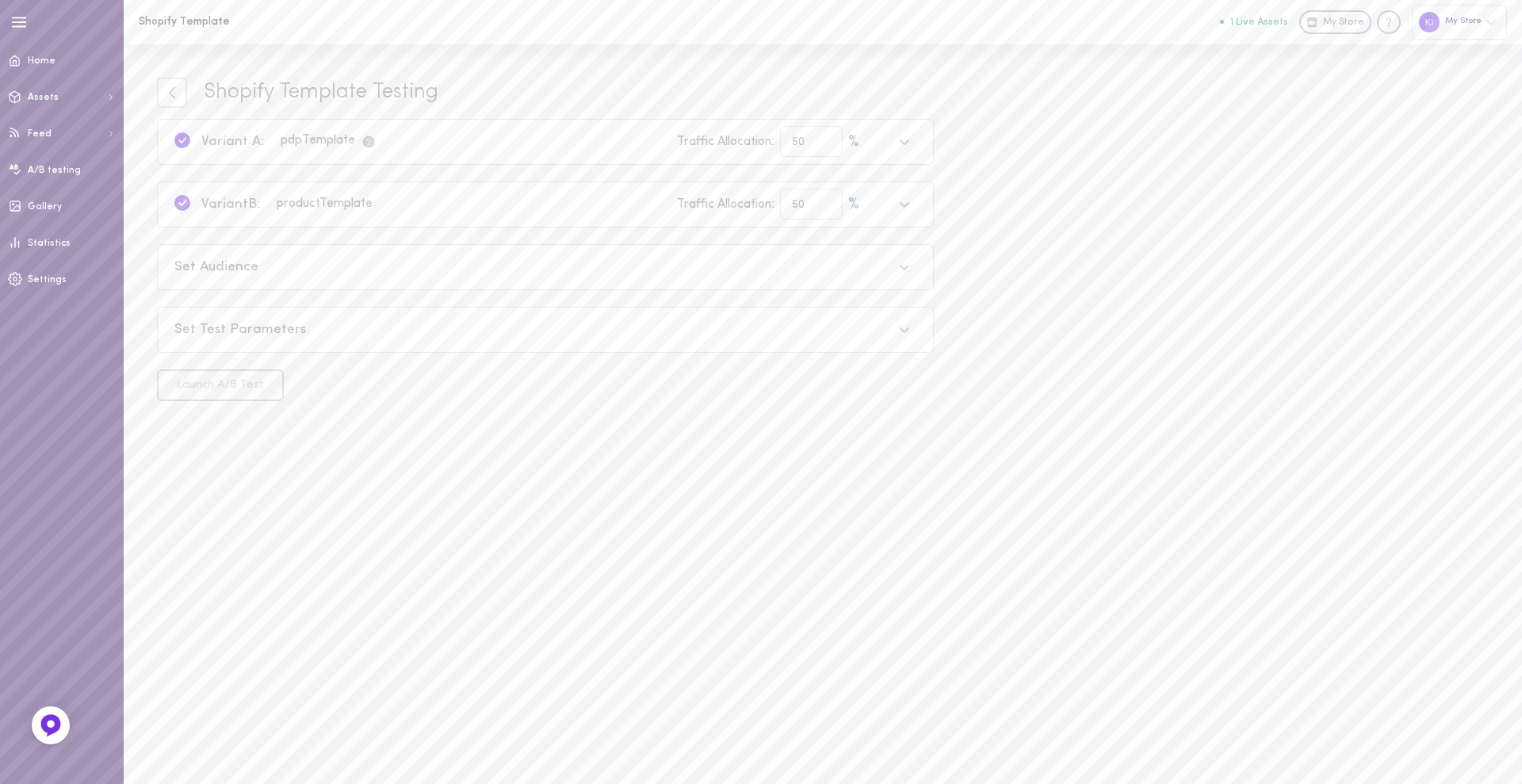
click at [293, 281] on div "Set Audience" at bounding box center [546, 267] width 776 height 45
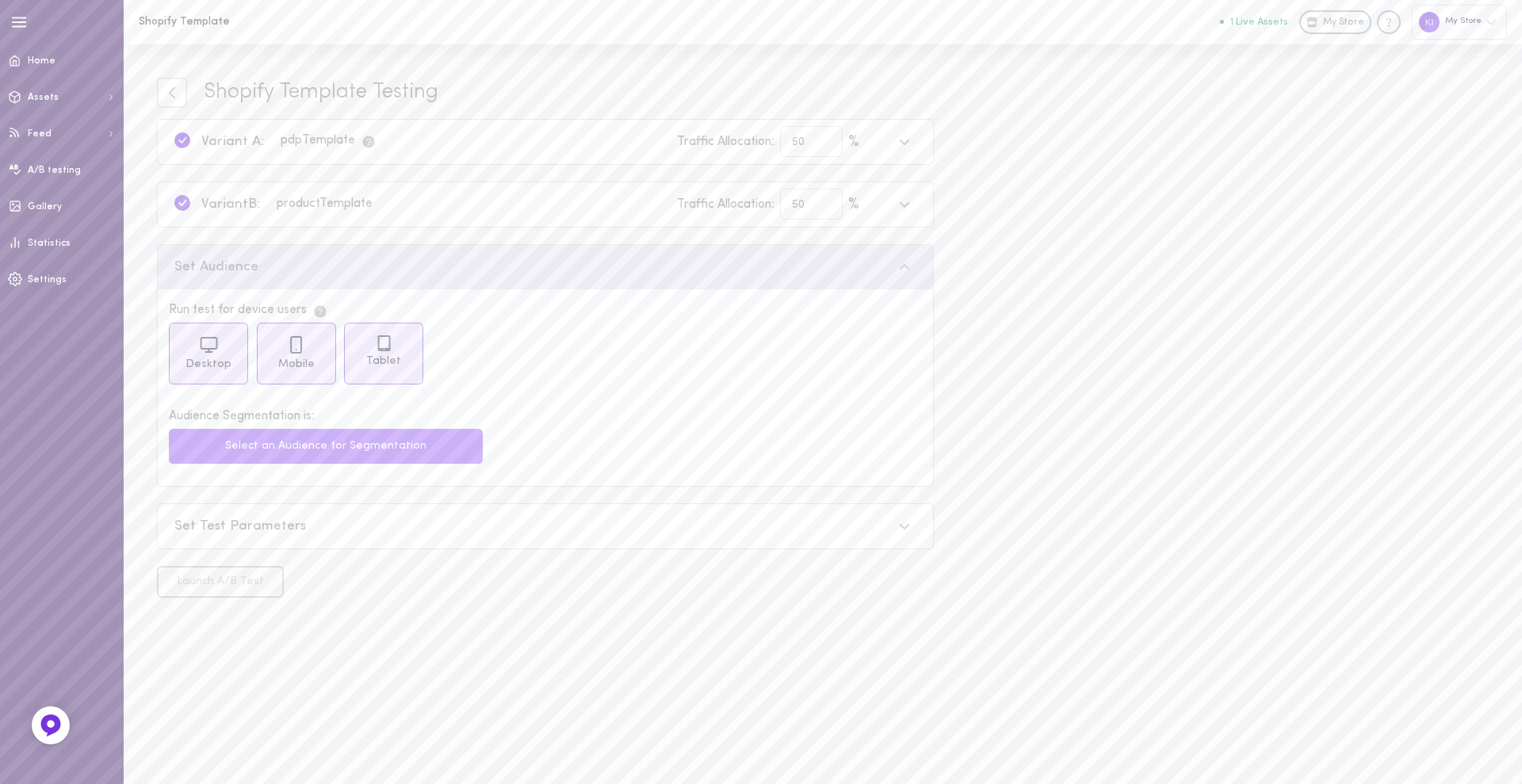
click at [319, 449] on button "Select an Audience for Segmentation" at bounding box center [326, 446] width 314 height 35
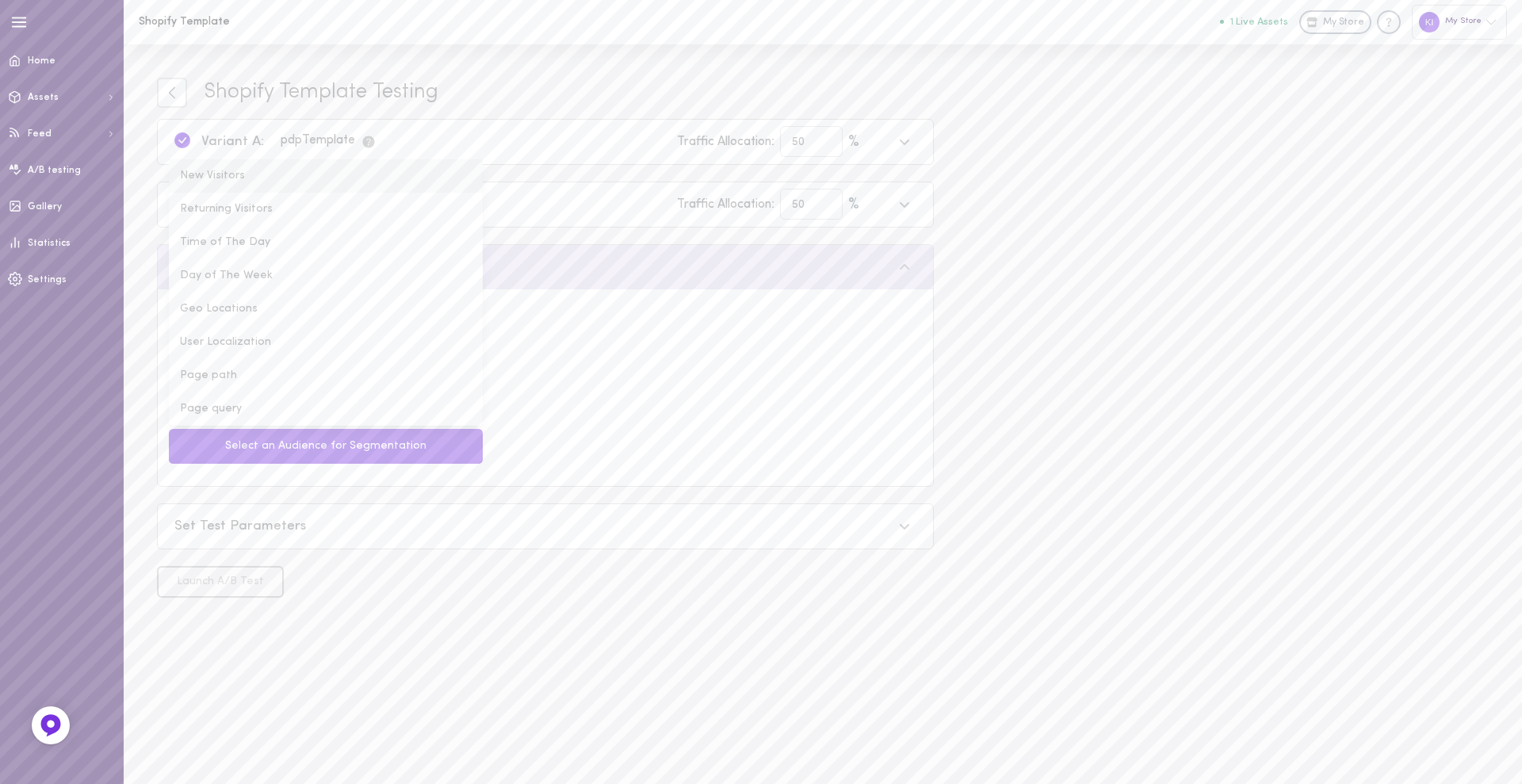
click at [206, 173] on li "New Visitors" at bounding box center [326, 175] width 314 height 33
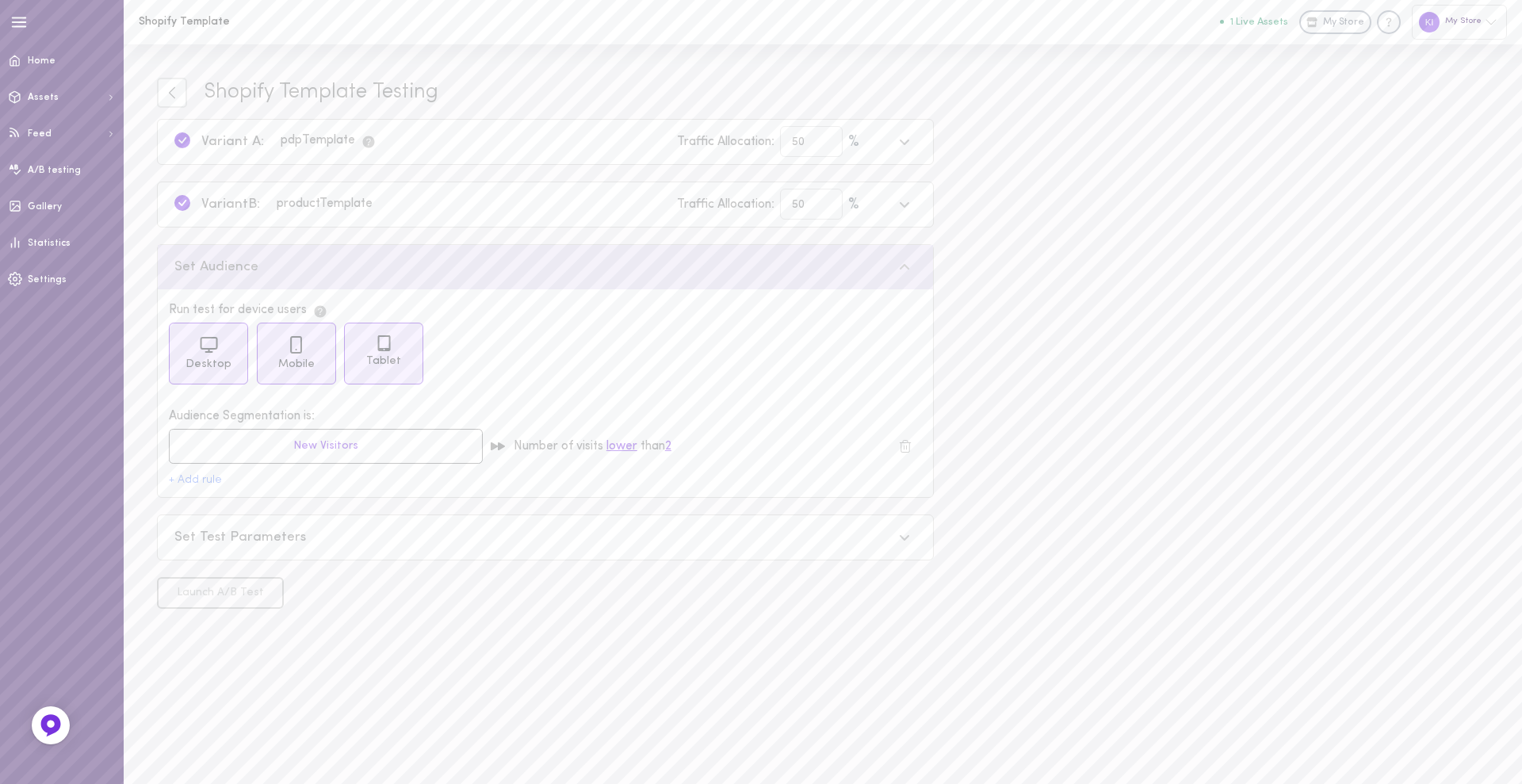
click at [257, 543] on div "Set Test Parameters" at bounding box center [533, 538] width 718 height 20
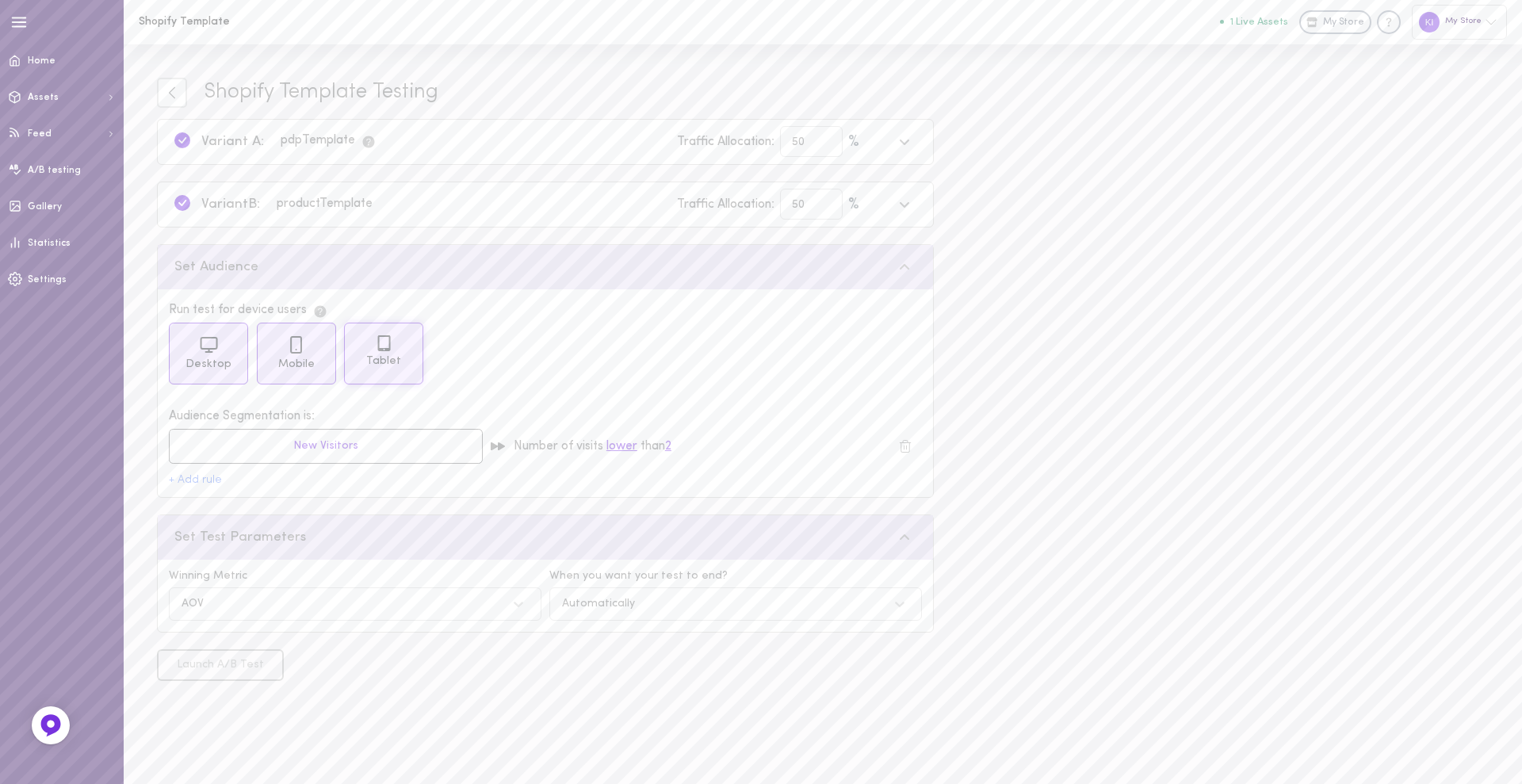
click at [383, 343] on icon at bounding box center [385, 343] width 17 height 17
click at [322, 350] on div "Mobile" at bounding box center [296, 353] width 80 height 62
click at [518, 608] on icon at bounding box center [518, 604] width 16 height 16
click at [452, 699] on div "Revenue" at bounding box center [354, 707] width 372 height 31
click at [590, 613] on div "Automatically" at bounding box center [735, 603] width 372 height 33
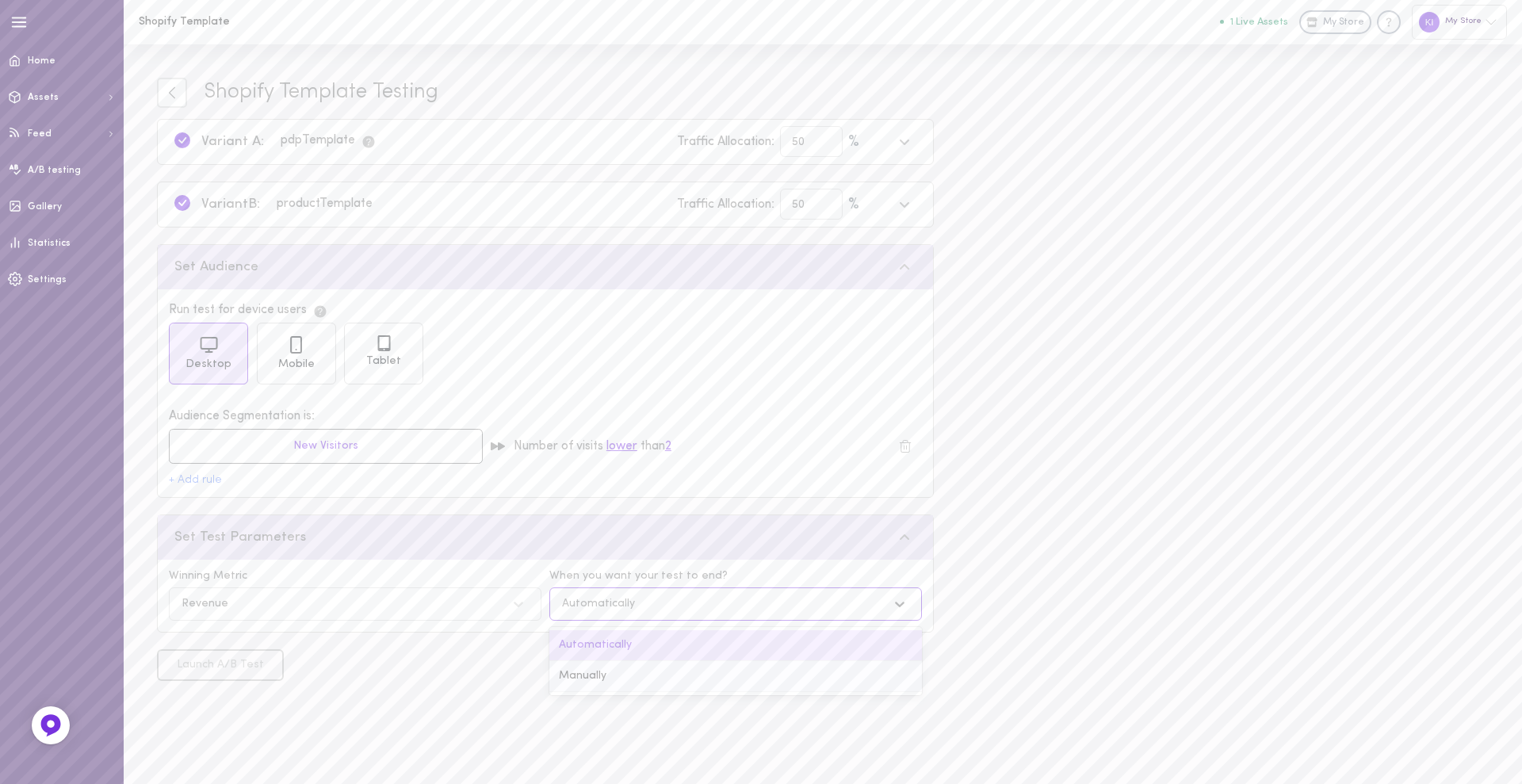
click at [577, 673] on div "Manually" at bounding box center [735, 676] width 372 height 31
click at [545, 663] on div "Launch A/B Test" at bounding box center [545, 665] width 793 height 31
click at [287, 608] on div "Revenue" at bounding box center [276, 604] width 205 height 15
click at [262, 676] on div "CVR" at bounding box center [292, 676] width 246 height 31
click at [358, 668] on div "Launch A/B Test" at bounding box center [545, 665] width 793 height 31
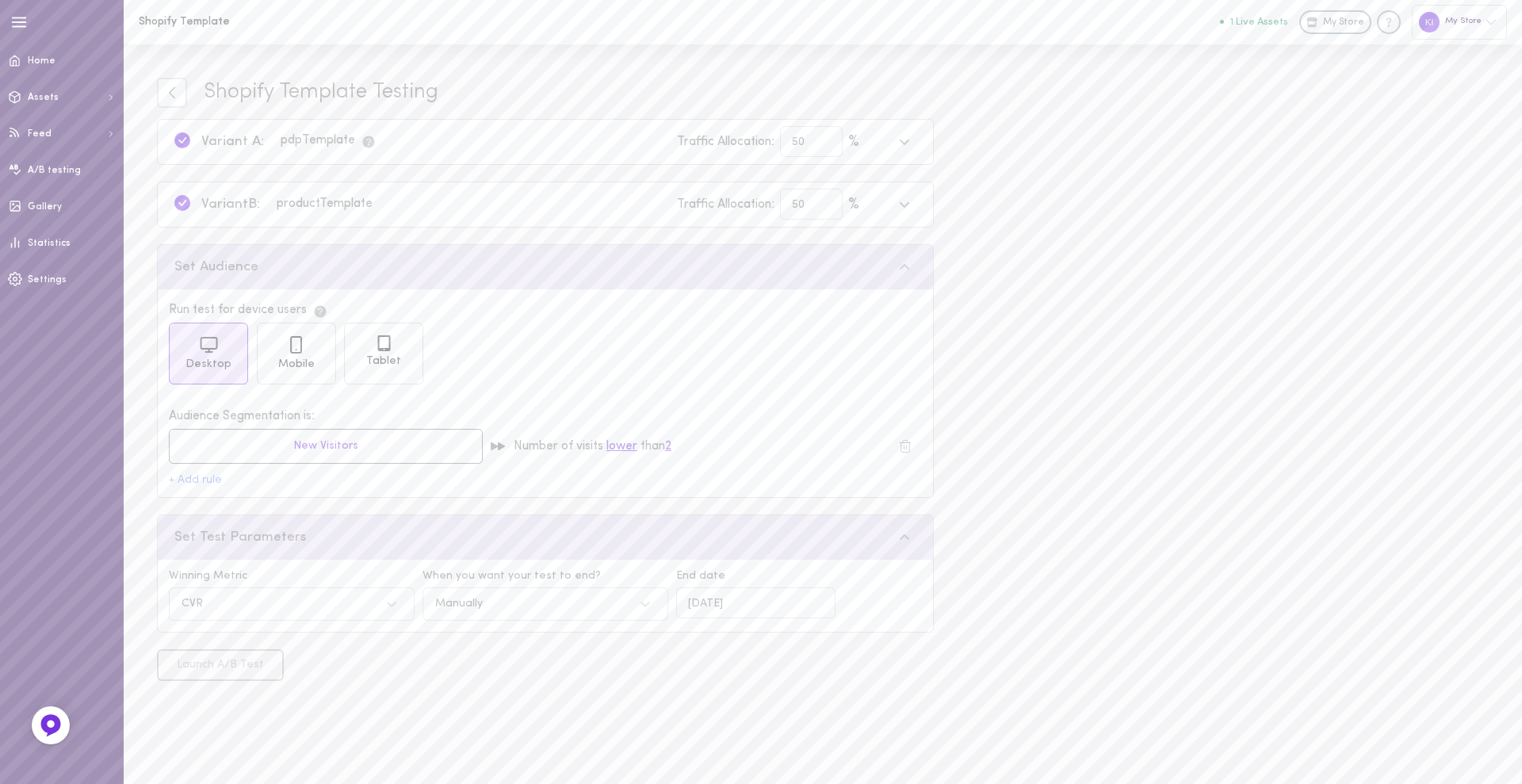
click at [277, 646] on div "Shopify Template Testing Variant A: pdp Template Traffic Allocation: 50 % Varia…" at bounding box center [546, 379] width 777 height 603
click at [46, 731] on img at bounding box center [51, 726] width 27 height 27
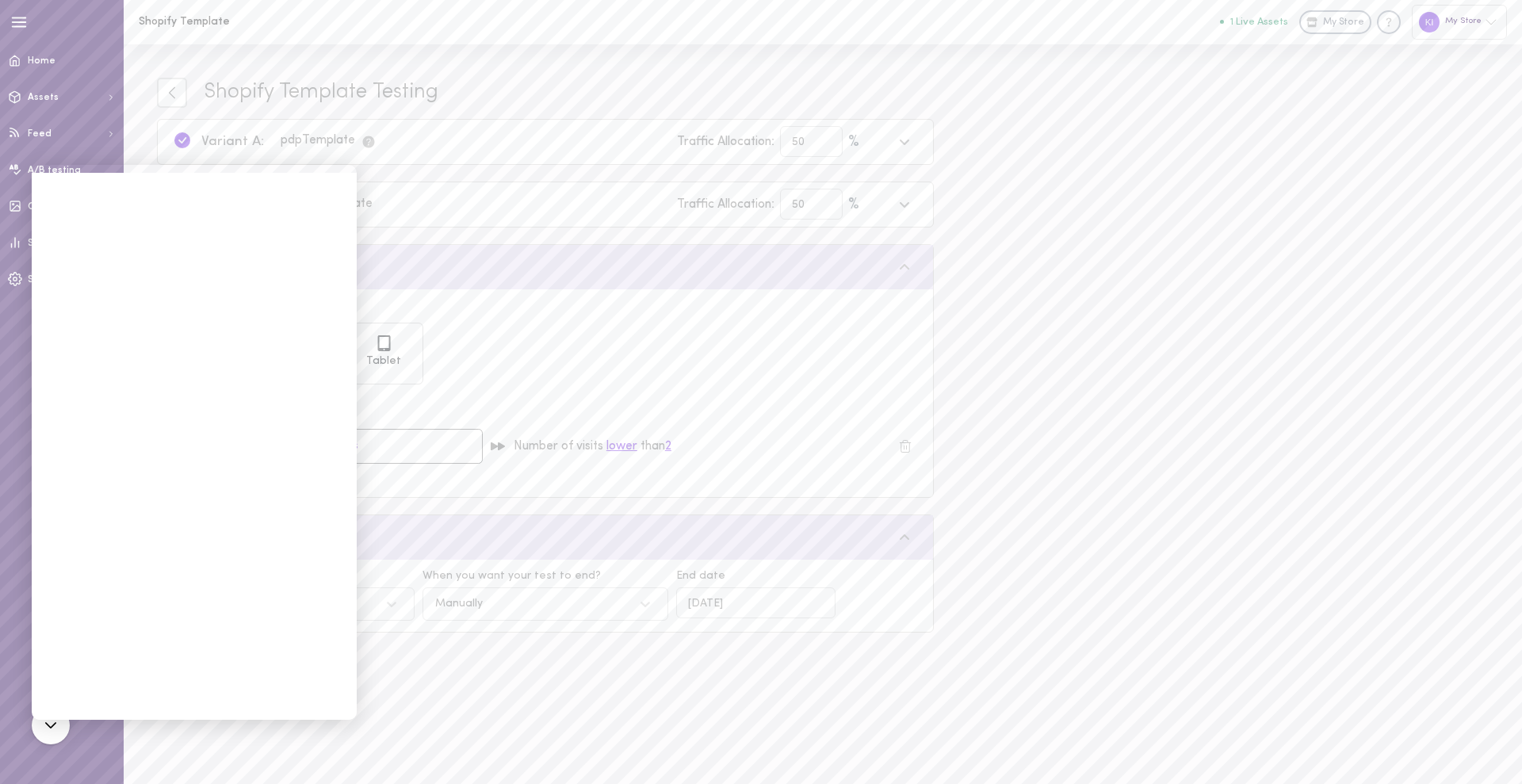
click at [991, 301] on div "Shopify Template Testing Variant A: pdp Template Traffic Allocation: 50 % Varia…" at bounding box center [823, 414] width 1399 height 739
click at [447, 172] on div "Variant A: pdp Template Traffic Allocation: 50 % Variant B : product Template T…" at bounding box center [546, 173] width 777 height 109
click at [403, 728] on div "Shopify Template Testing Variant A: pdp Template Traffic Allocation: 50 % Varia…" at bounding box center [823, 414] width 1399 height 739
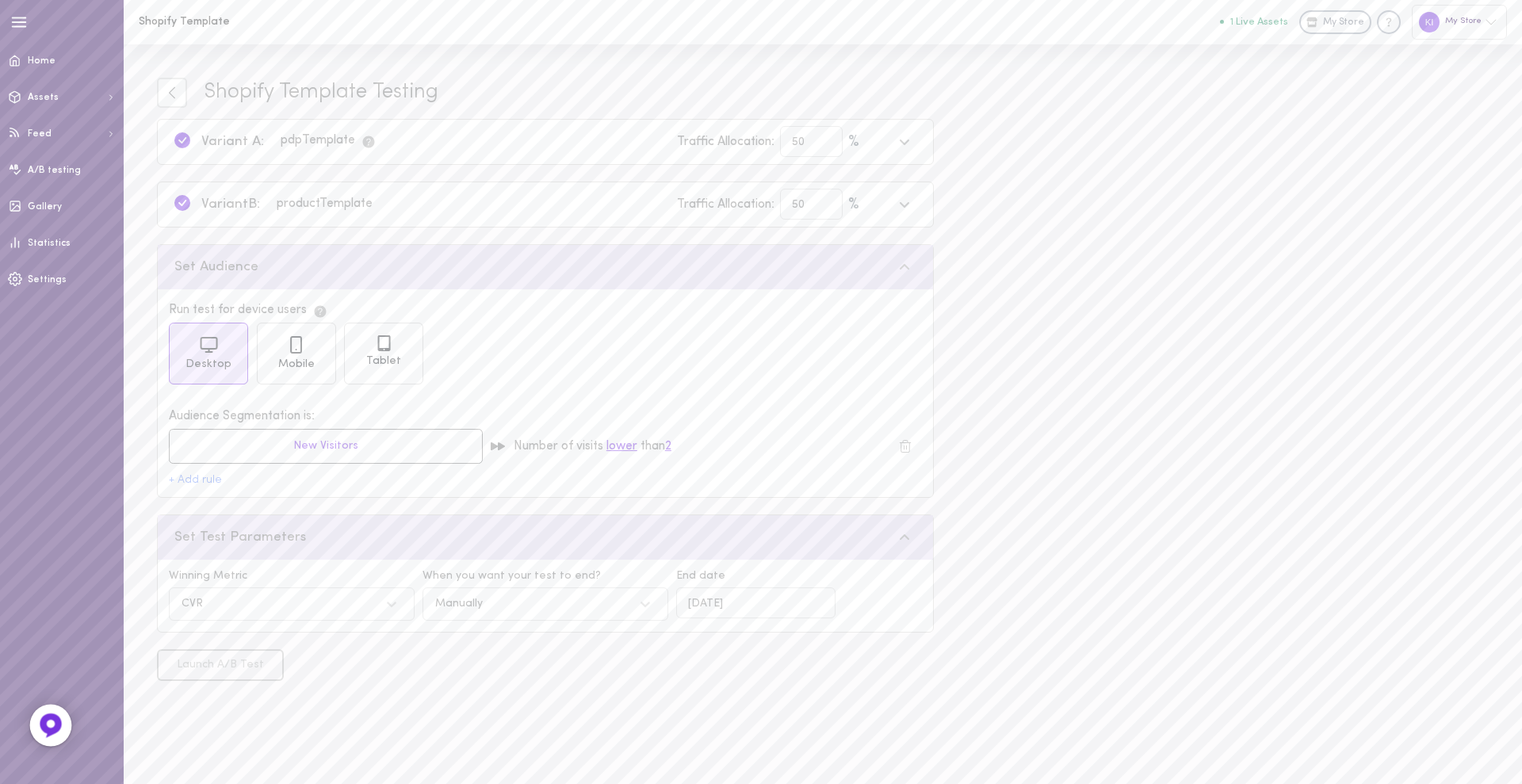
click at [56, 716] on img at bounding box center [51, 726] width 27 height 27
click at [110, 158] on link "A/B testing" at bounding box center [62, 170] width 124 height 37
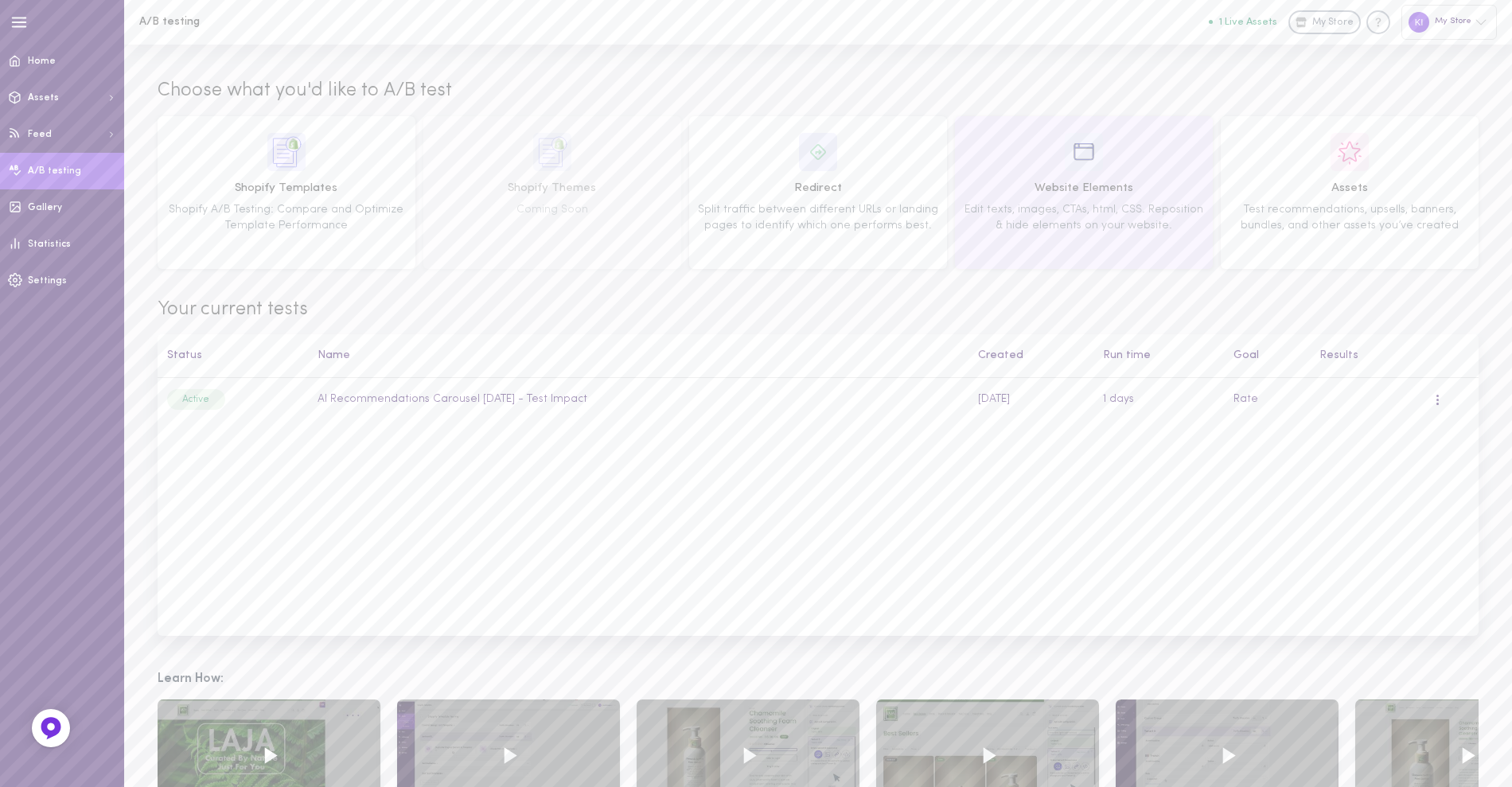
click at [1111, 159] on div "Website Elements Edit texts, images, CTAs, html, CSS. Reposition & hide element…" at bounding box center [1083, 193] width 247 height 120
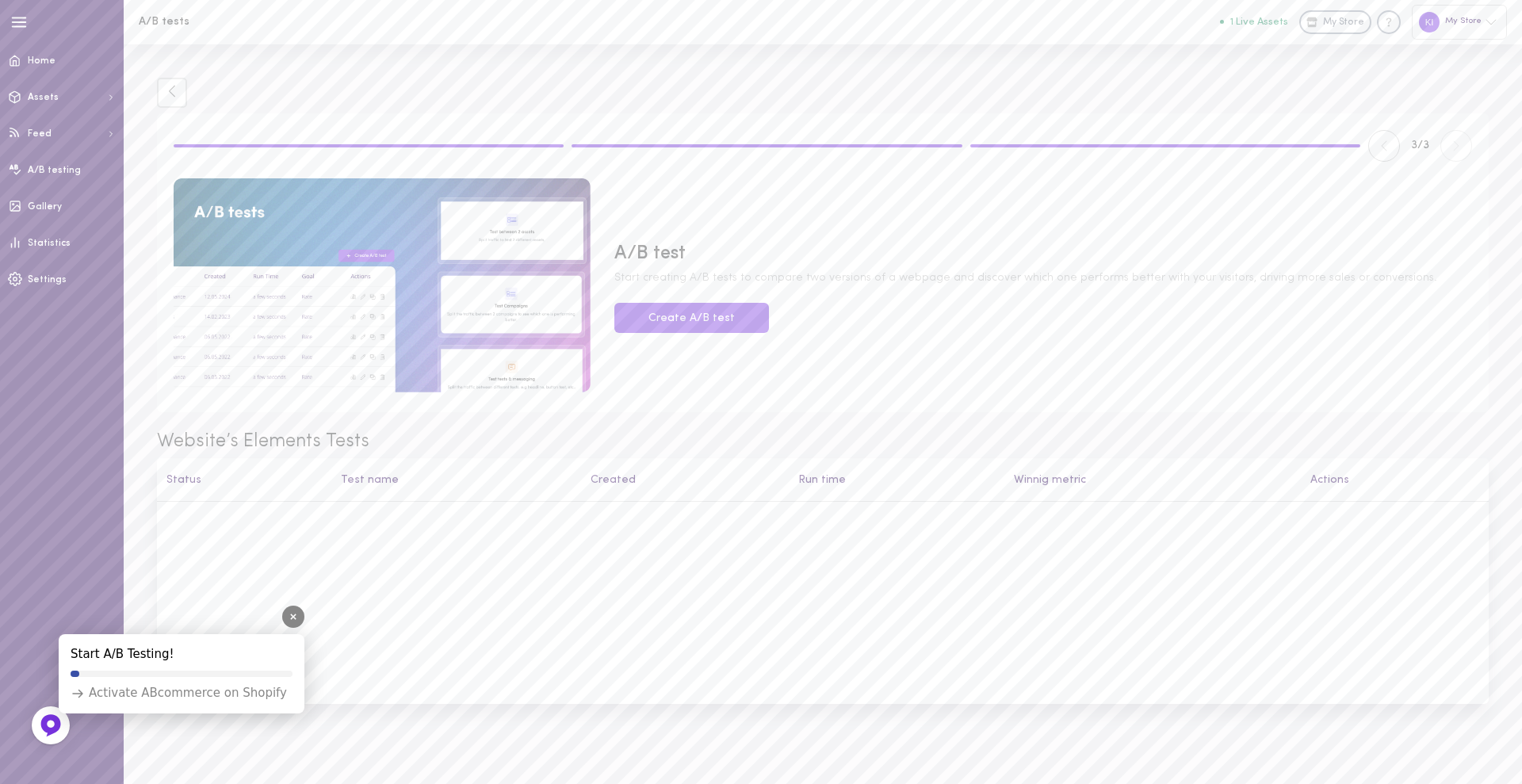
click at [205, 697] on div "Activate ABcommerce on Shopify" at bounding box center [179, 693] width 217 height 17
click at [48, 731] on img at bounding box center [50, 724] width 24 height 24
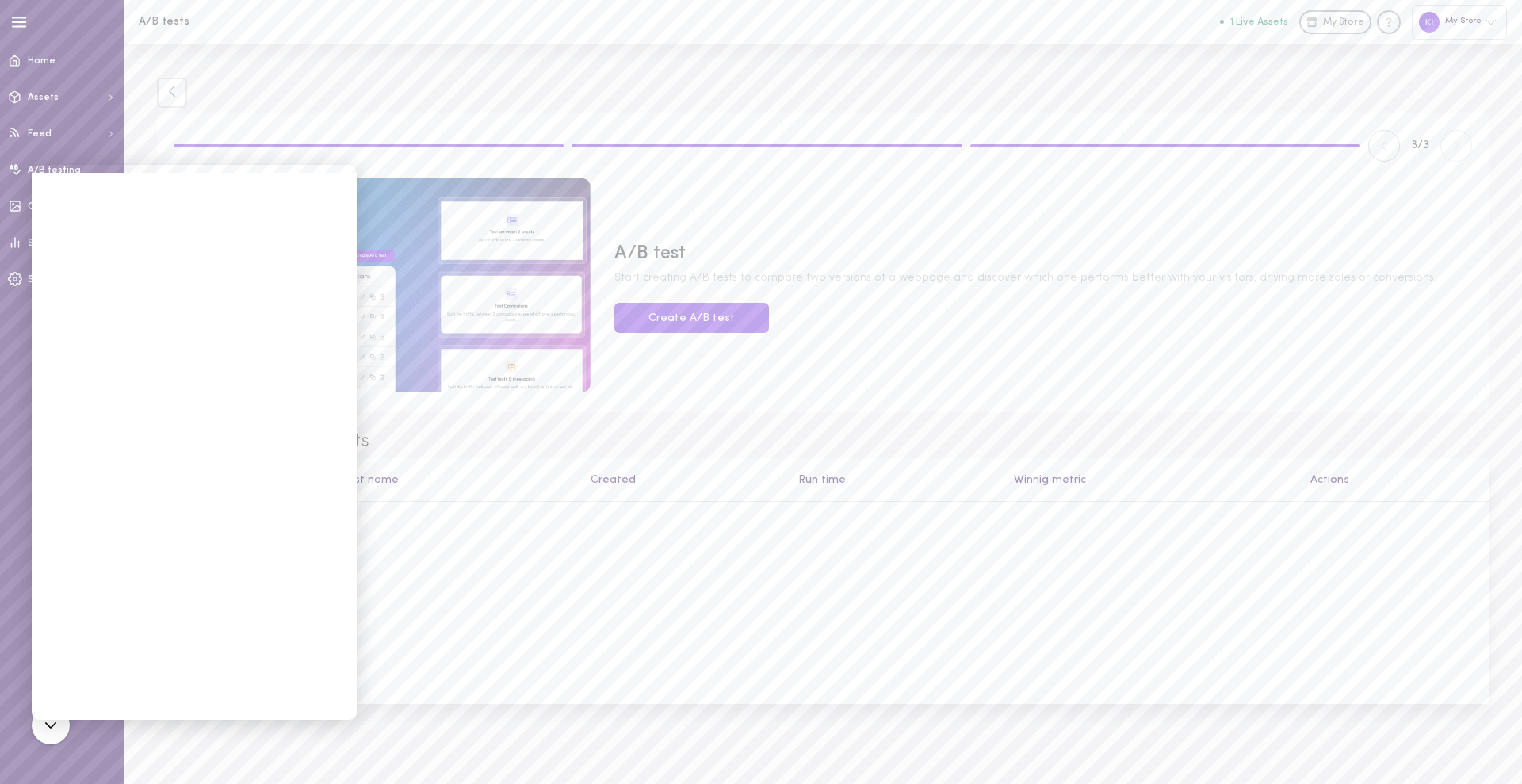
click at [463, 552] on div "Status Test name Created Run time Winnig metric Actions" at bounding box center [823, 581] width 1332 height 246
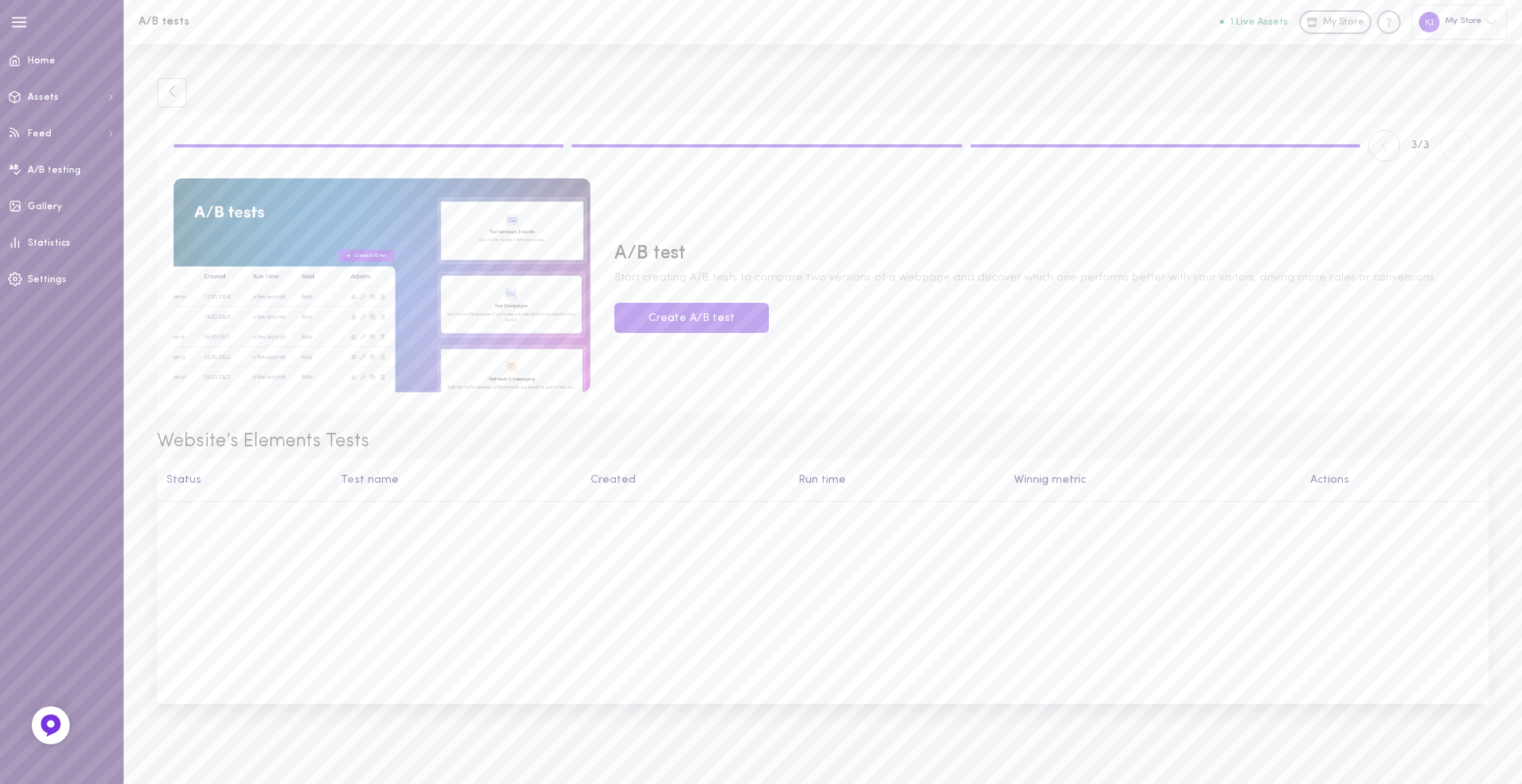
click at [500, 572] on div "Status Test name Created Run time Winnig metric Actions" at bounding box center [823, 581] width 1332 height 246
click at [656, 323] on button "Create A/B test" at bounding box center [691, 318] width 154 height 31
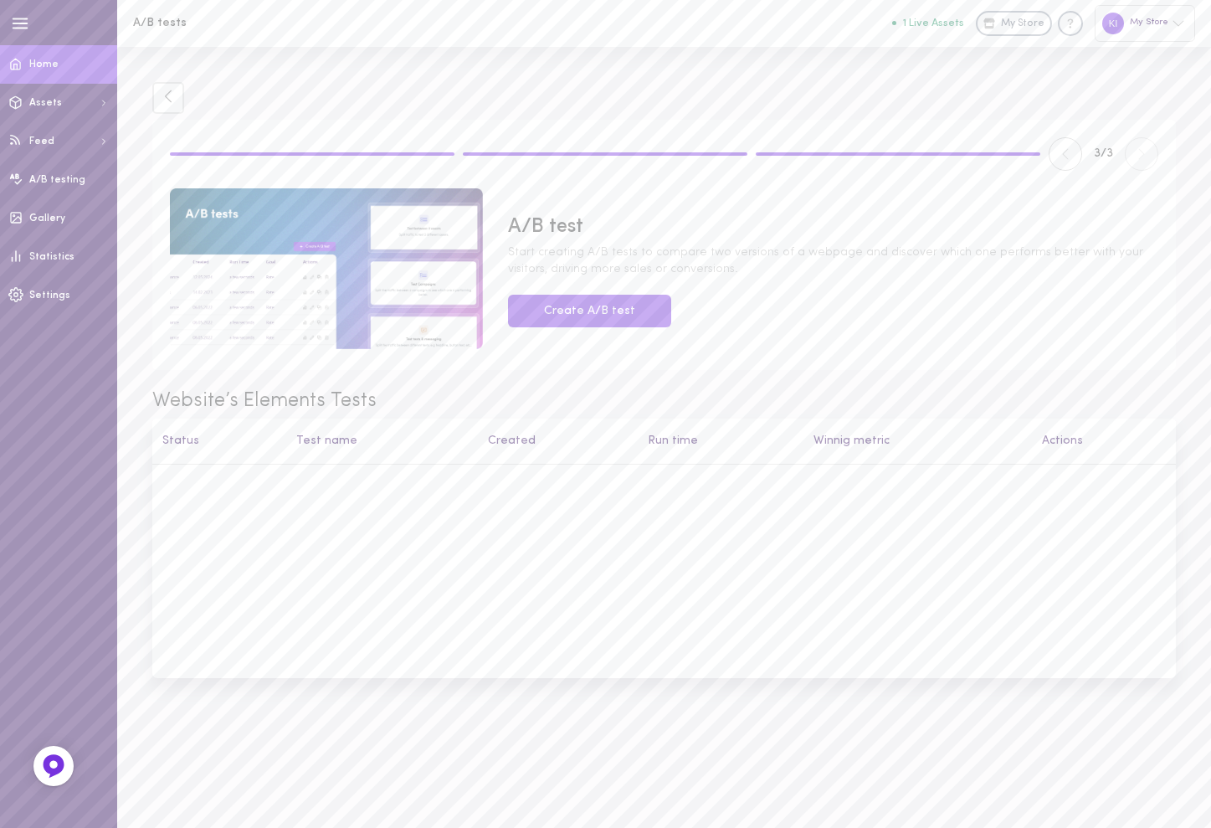
click at [45, 79] on link "Home" at bounding box center [58, 64] width 117 height 39
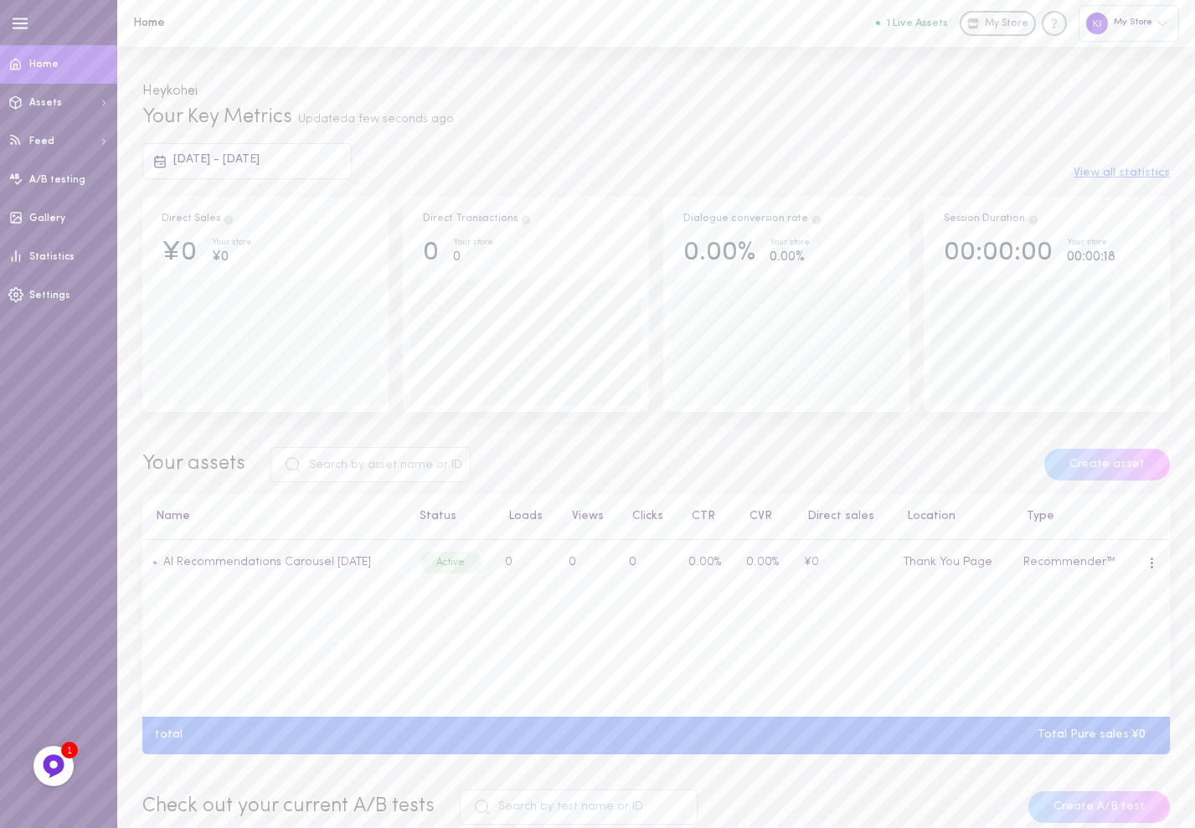
click at [70, 49] on link "Home" at bounding box center [58, 64] width 117 height 39
click at [66, 176] on span "A/B testing" at bounding box center [57, 180] width 56 height 10
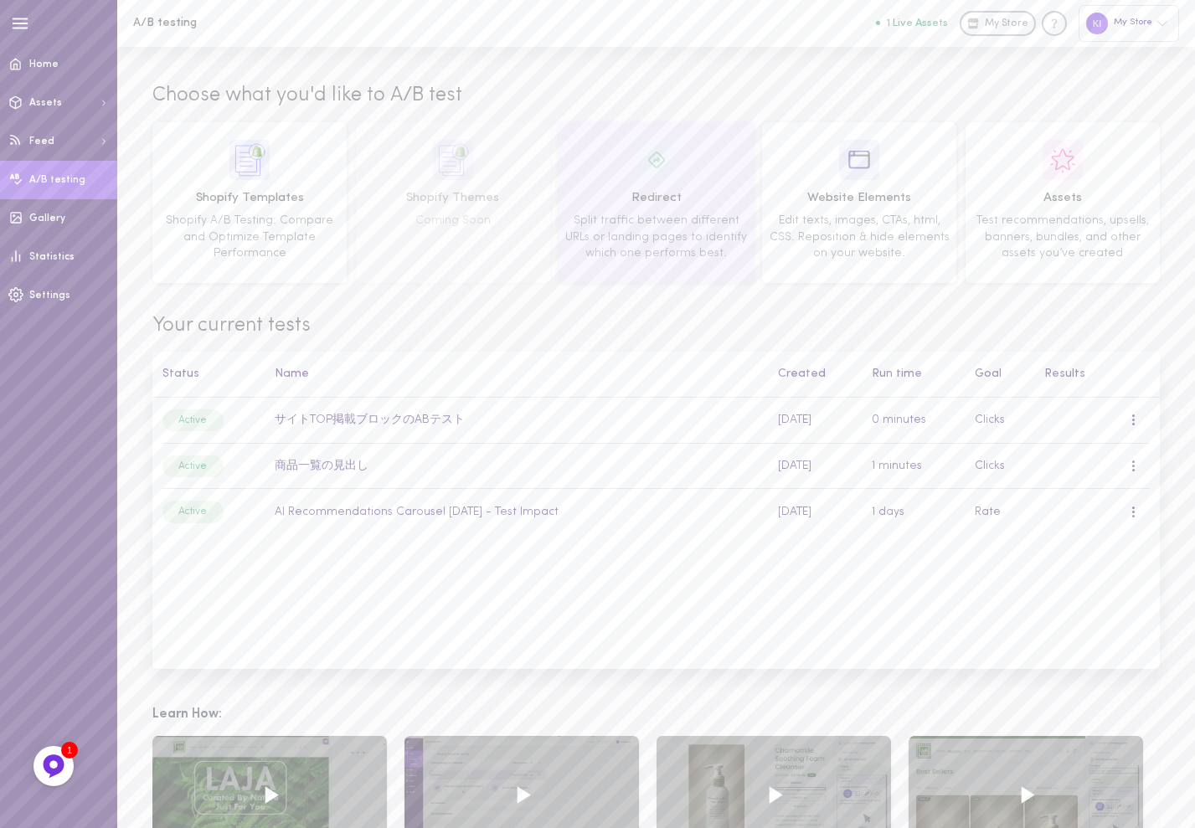
click at [672, 233] on span "Split traffic between different URLs or landing pages to identify which one per…" at bounding box center [656, 236] width 182 height 45
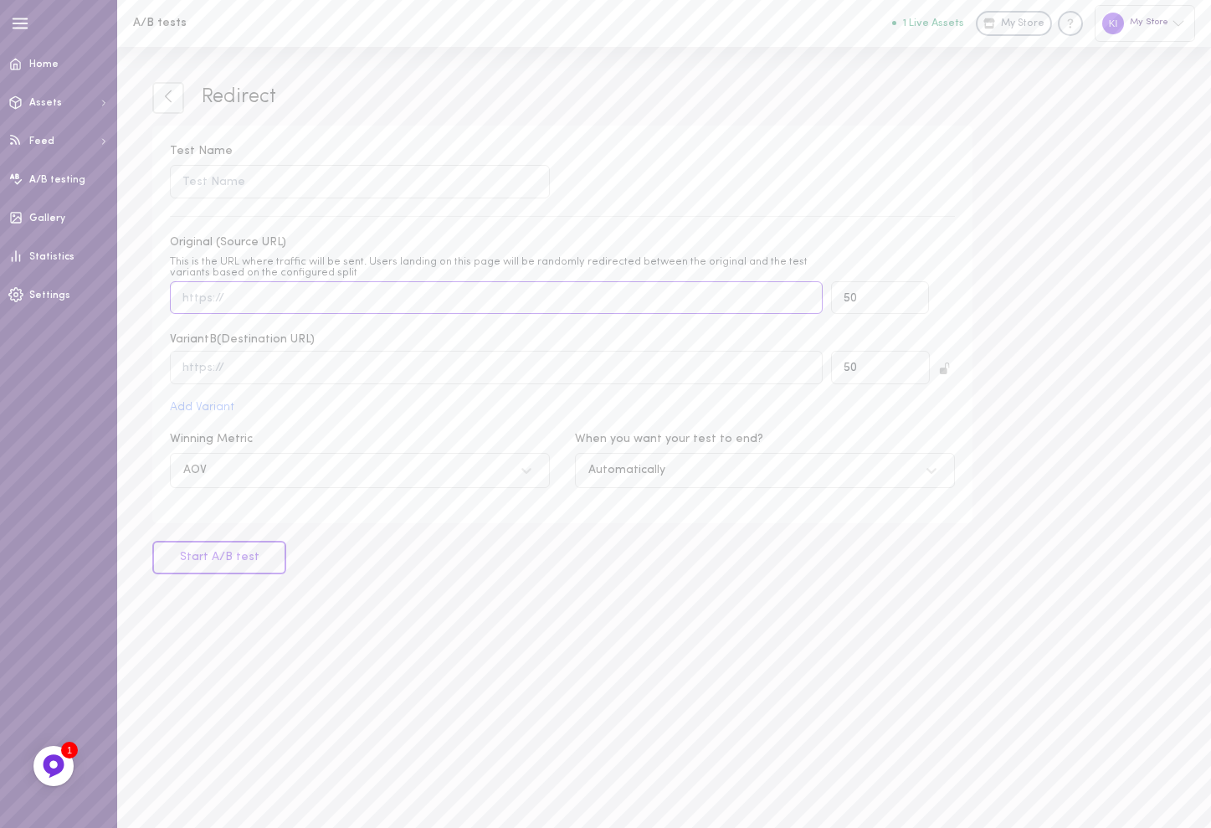
click at [381, 312] on input "Original (Source URL) This is the URL where traffic will be sent. Users landing…" at bounding box center [496, 297] width 653 height 33
click at [399, 272] on div "This is the URL where traffic will be sent. Users landing on this page will be …" at bounding box center [496, 267] width 653 height 22
click at [399, 281] on input "Original (Source URL) This is the URL where traffic will be sent. Users landing…" at bounding box center [496, 297] width 653 height 33
click at [53, 763] on icon at bounding box center [53, 765] width 13 height 13
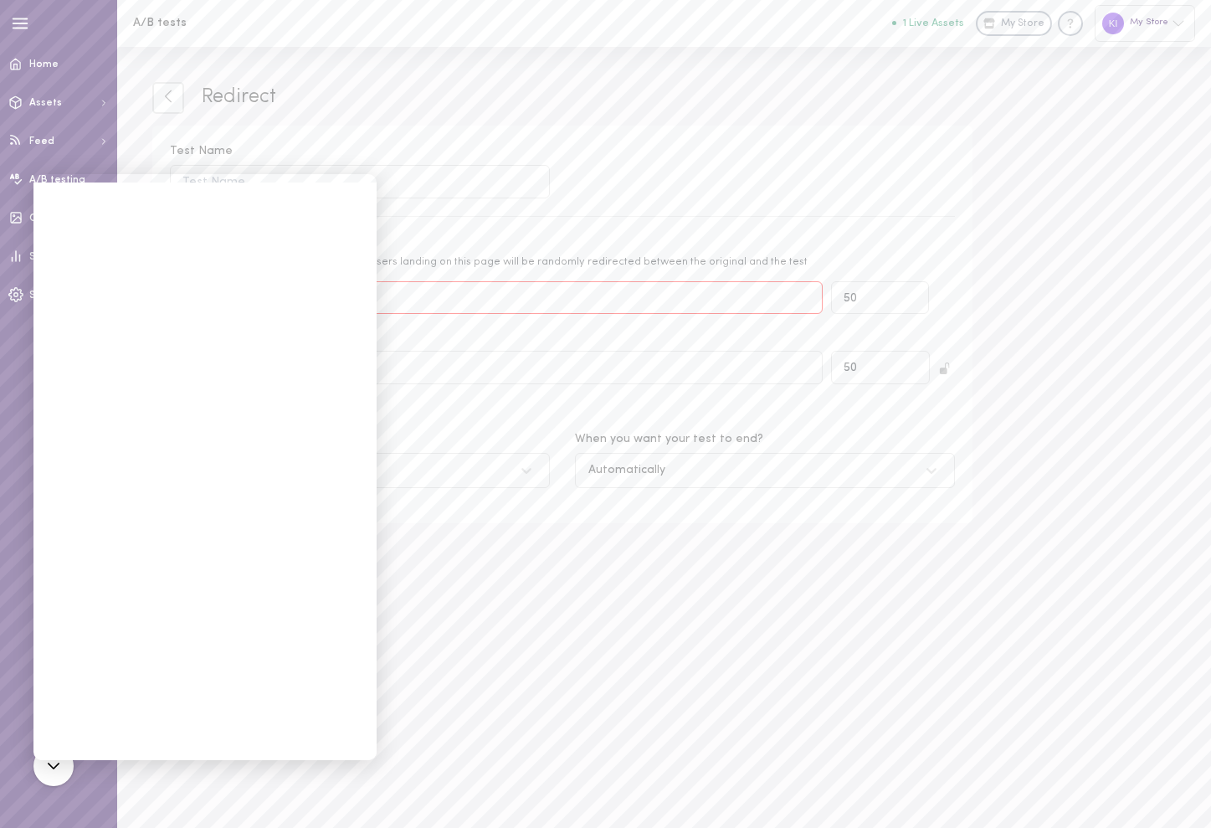
click at [1014, 507] on div "Redirect Test Name Original (Source URL) This is the URL where traffic will be …" at bounding box center [664, 437] width 1094 height 781
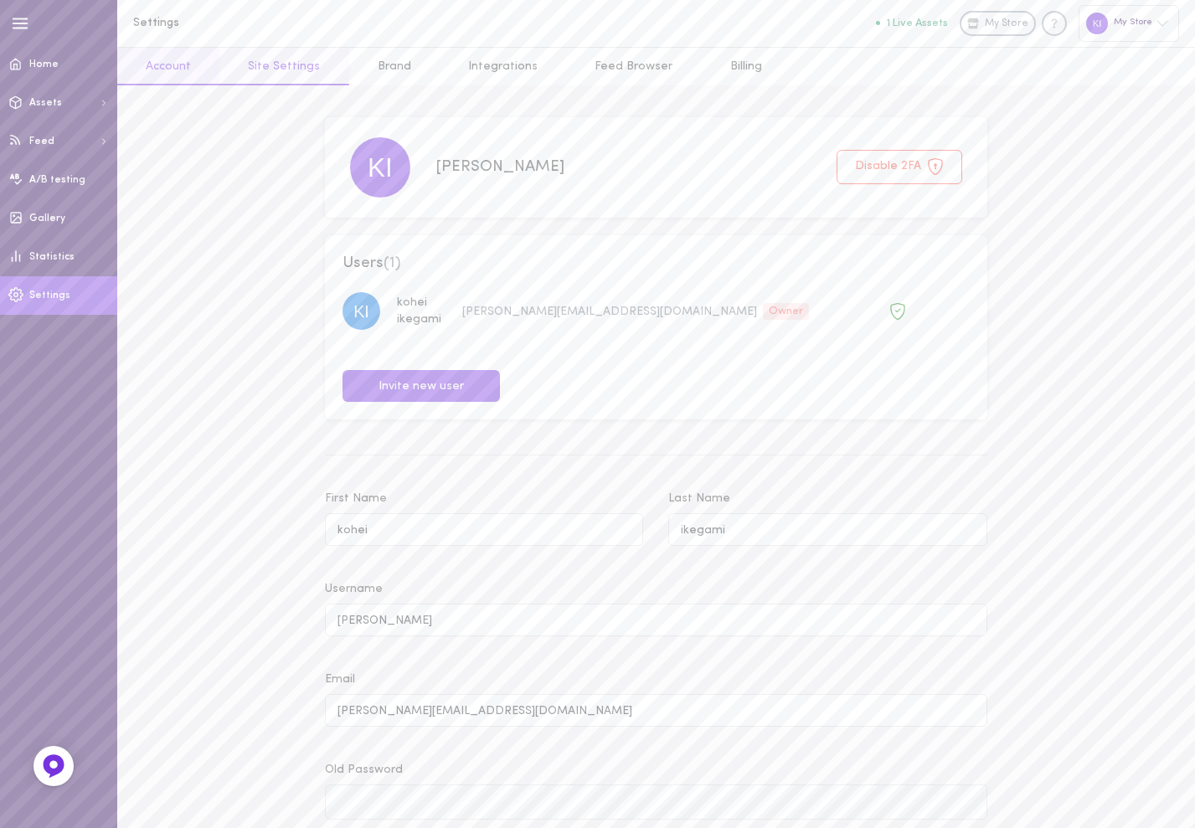
click at [288, 73] on link "Site Settings" at bounding box center [283, 67] width 129 height 38
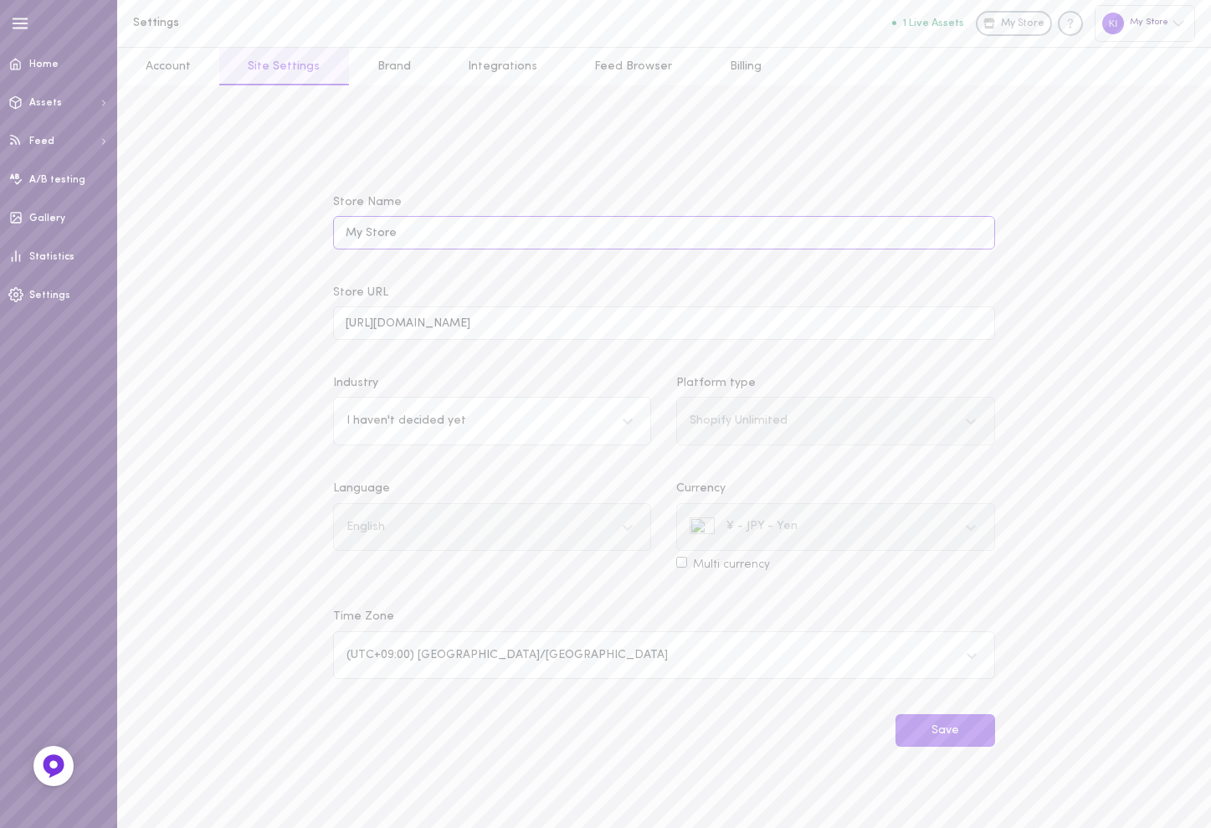
drag, startPoint x: 419, startPoint y: 234, endPoint x: 319, endPoint y: 229, distance: 100.6
click at [267, 238] on div "Settings 1 Live Assets My Store My Store Account Site Settings Brand Integratio…" at bounding box center [664, 414] width 1094 height 828
click at [63, 192] on link "A/B testing" at bounding box center [58, 180] width 117 height 39
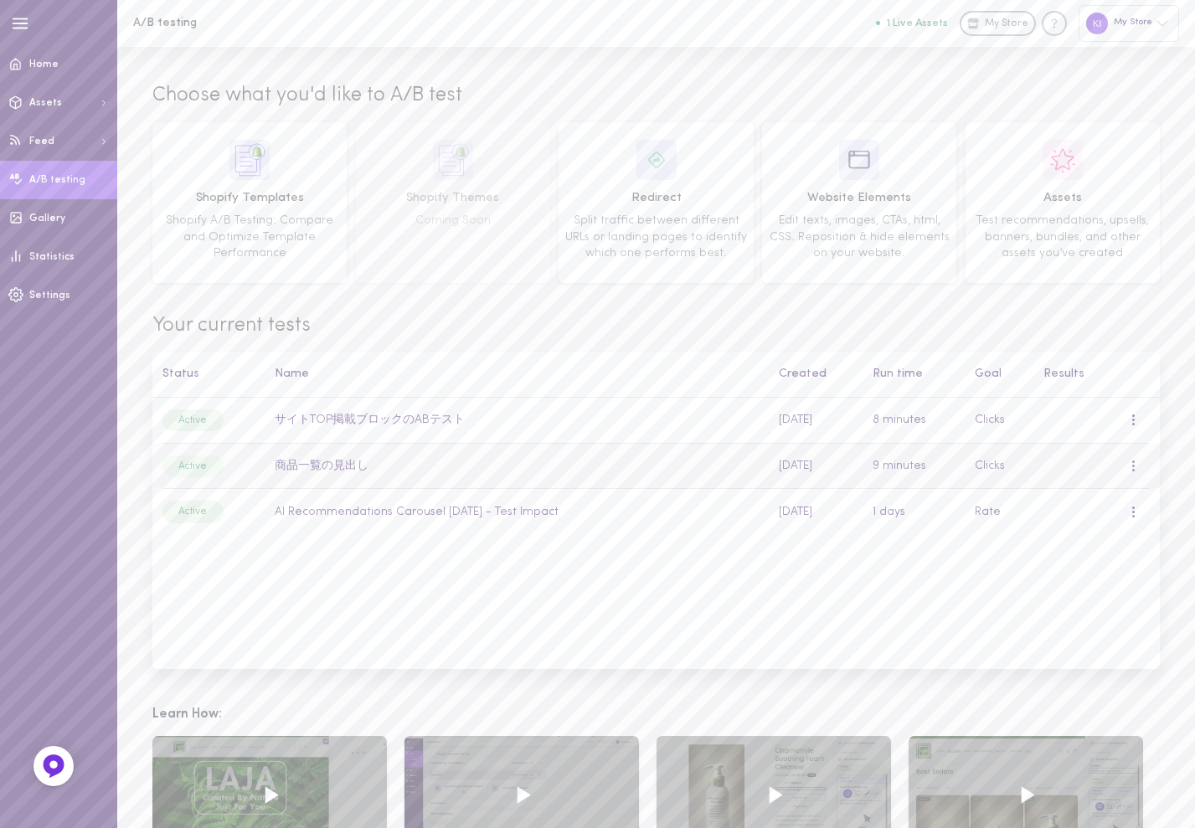
click at [331, 466] on td "商品一覧の見出し" at bounding box center [517, 466] width 504 height 46
